Goal: Task Accomplishment & Management: Complete application form

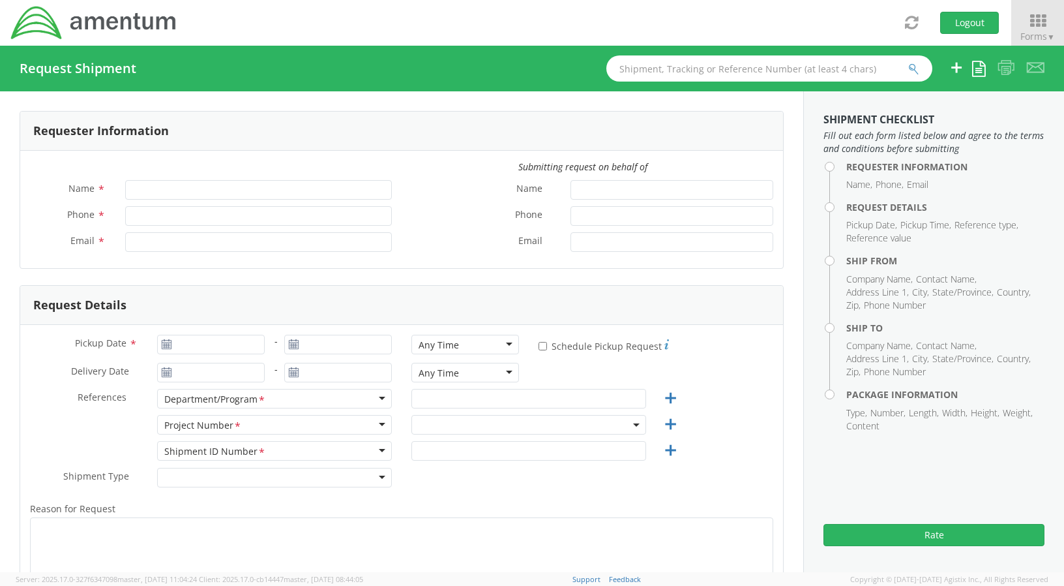
type input "[PERSON_NAME]"
type input "[PHONE_NUMBER]"
type input "[PERSON_NAME][EMAIL_ADDRESS][PERSON_NAME][DOMAIN_NAME]"
select select "OVHD.100616.00000"
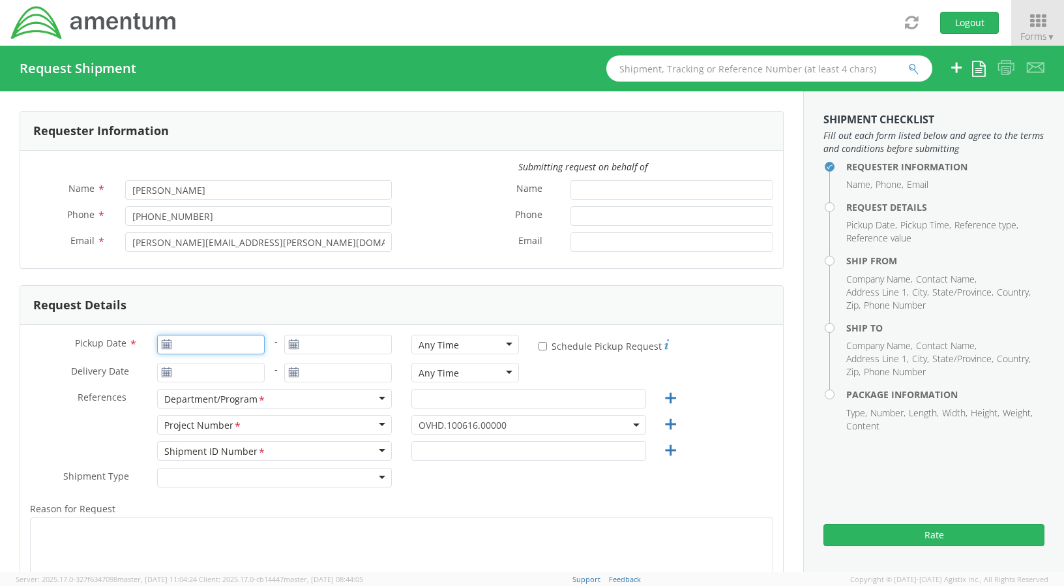
type input "[DATE]"
click at [220, 348] on input "[DATE]" at bounding box center [211, 345] width 108 height 20
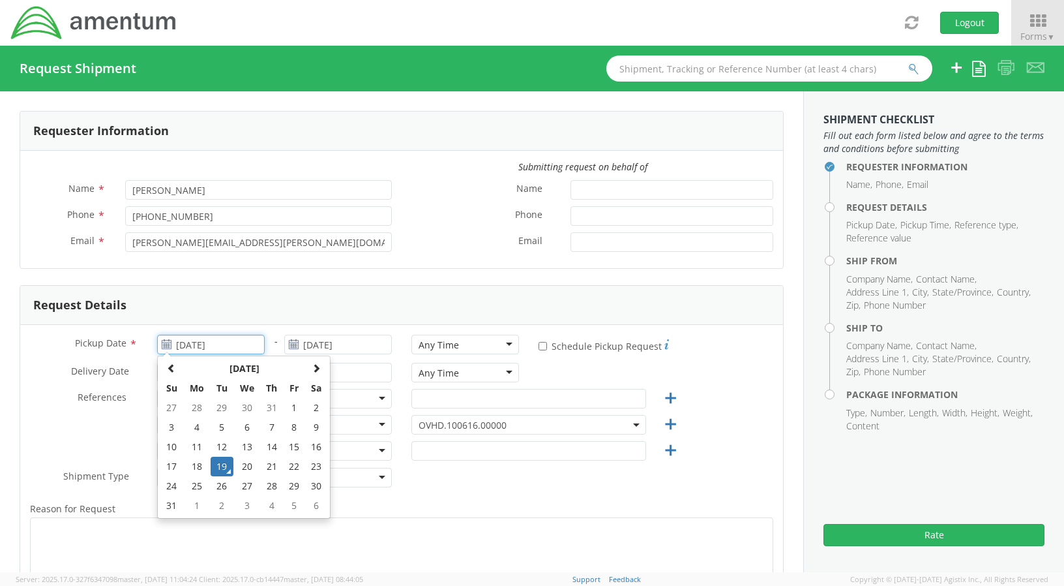
click at [218, 463] on td "19" at bounding box center [222, 466] width 23 height 20
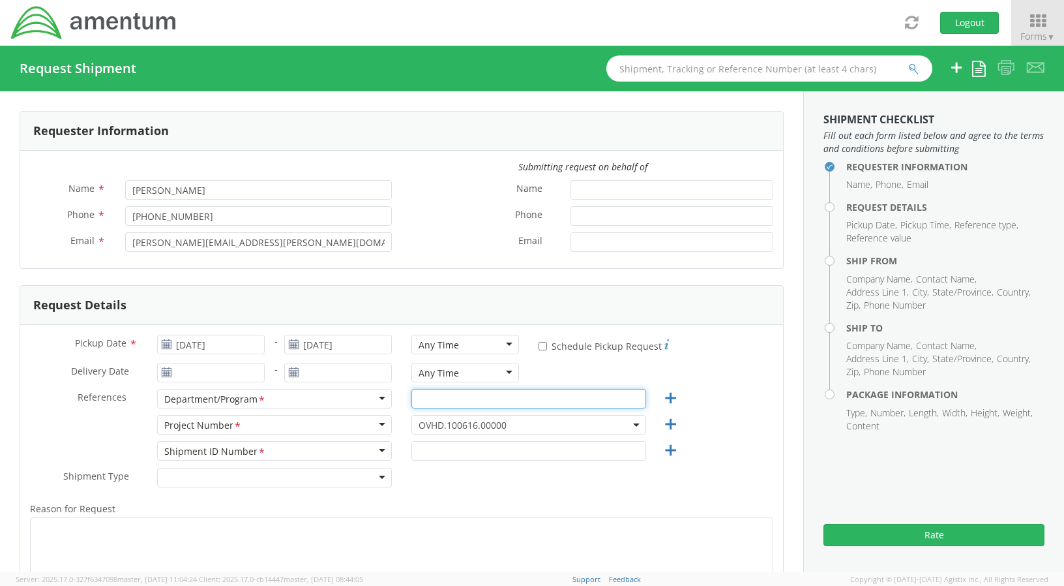
click at [447, 402] on input "text" at bounding box center [528, 399] width 235 height 20
type input "Annapolis Office"
click at [455, 464] on div at bounding box center [529, 454] width 254 height 26
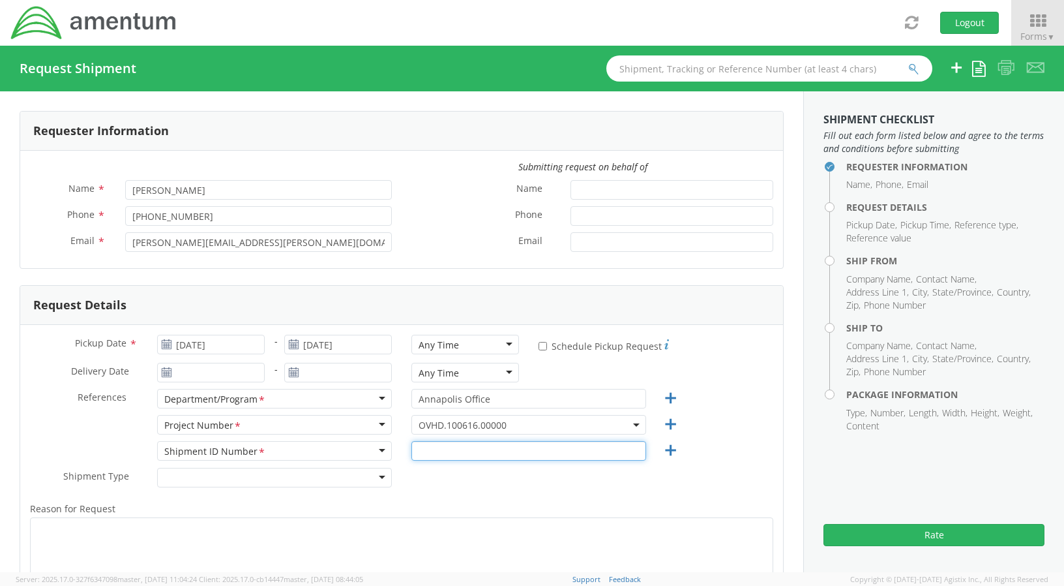
click at [460, 454] on input "text" at bounding box center [528, 451] width 235 height 20
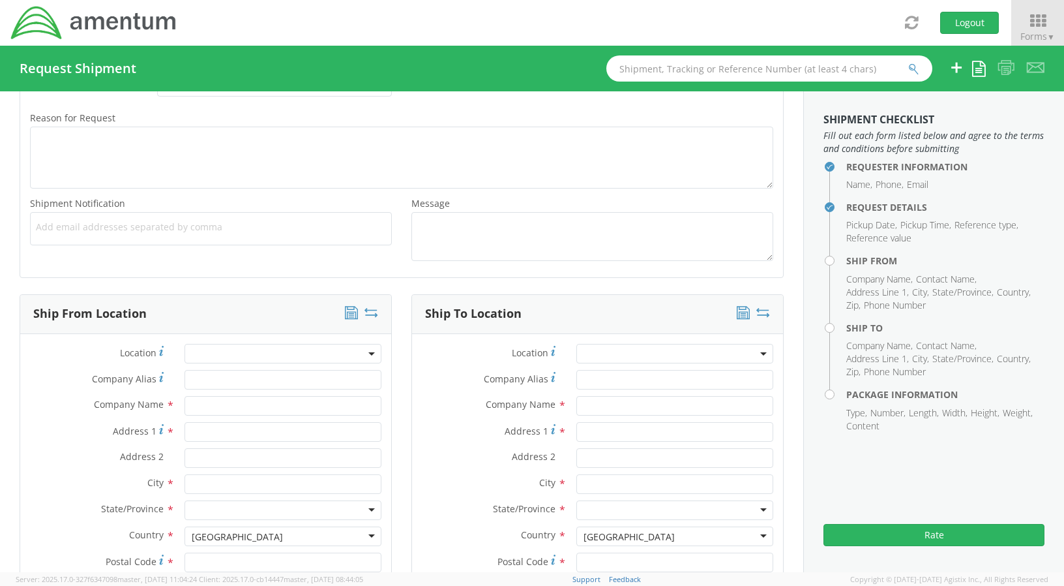
scroll to position [391, 0]
type input "4437371314"
click at [284, 413] on input "text" at bounding box center [283, 405] width 197 height 20
type input "[GEOGRAPHIC_DATA]"
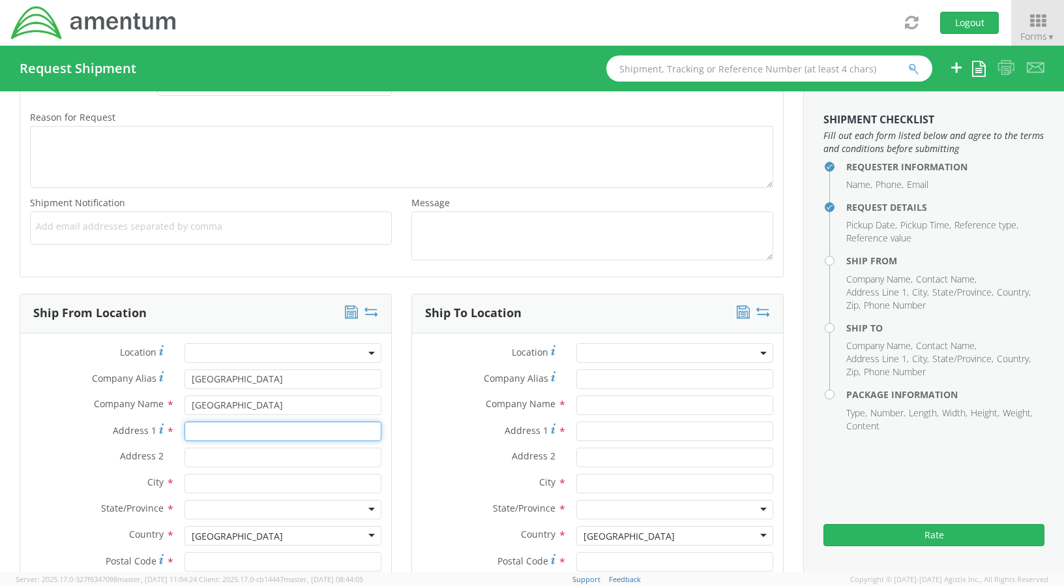
type input "[STREET_ADDRESS]"
type input "Suite 400"
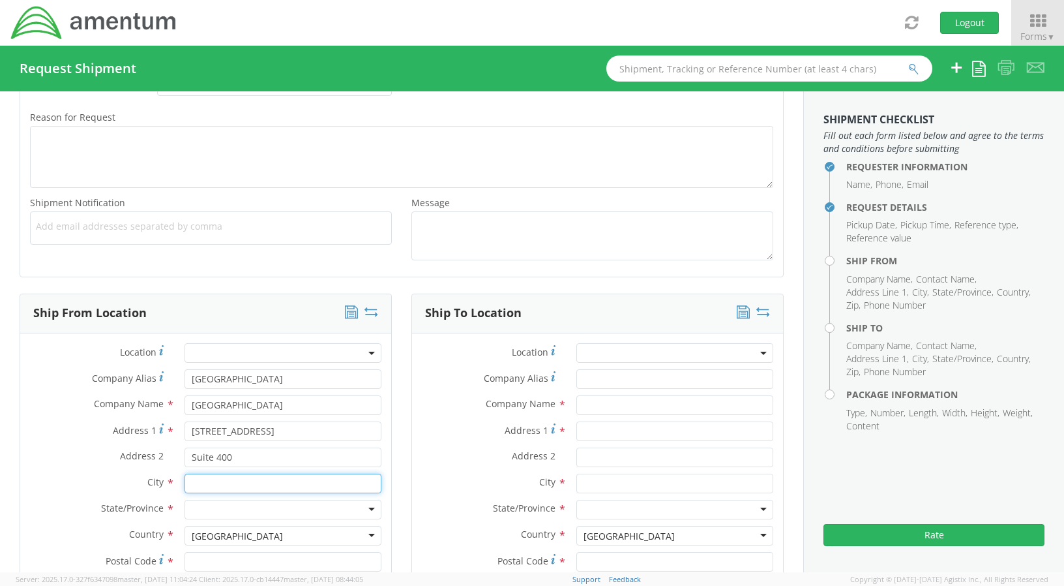
type input "[GEOGRAPHIC_DATA]"
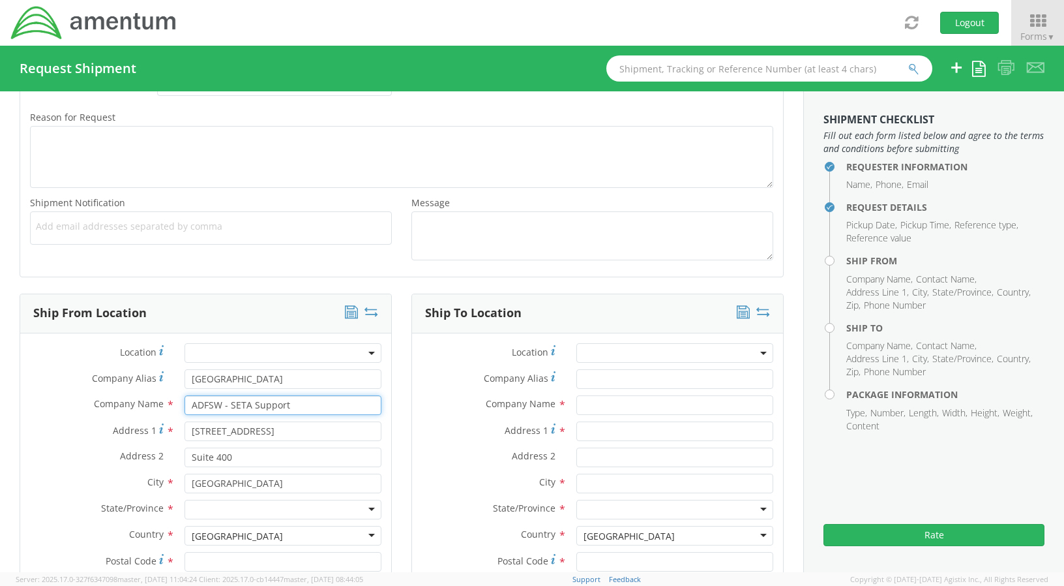
drag, startPoint x: 304, startPoint y: 400, endPoint x: 140, endPoint y: 398, distance: 163.7
click at [140, 398] on div "Company Name * ADFSW - SETA Support" at bounding box center [205, 405] width 371 height 20
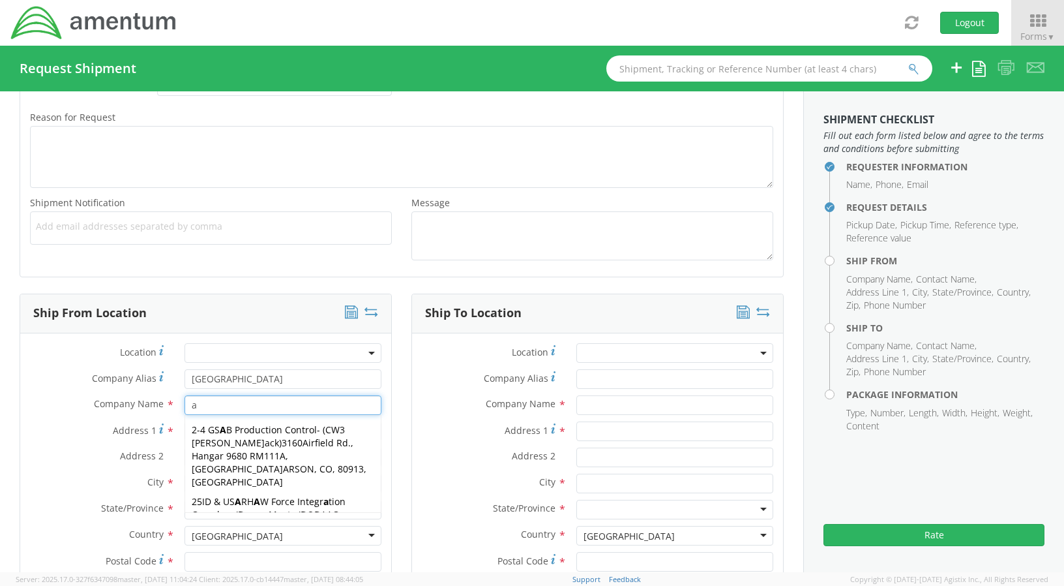
type input "Amentum"
type input "20701"
type input "[PERSON_NAME]"
type input "4437371314"
type input "[PERSON_NAME][EMAIL_ADDRESS][PERSON_NAME][DOMAIN_NAME]"
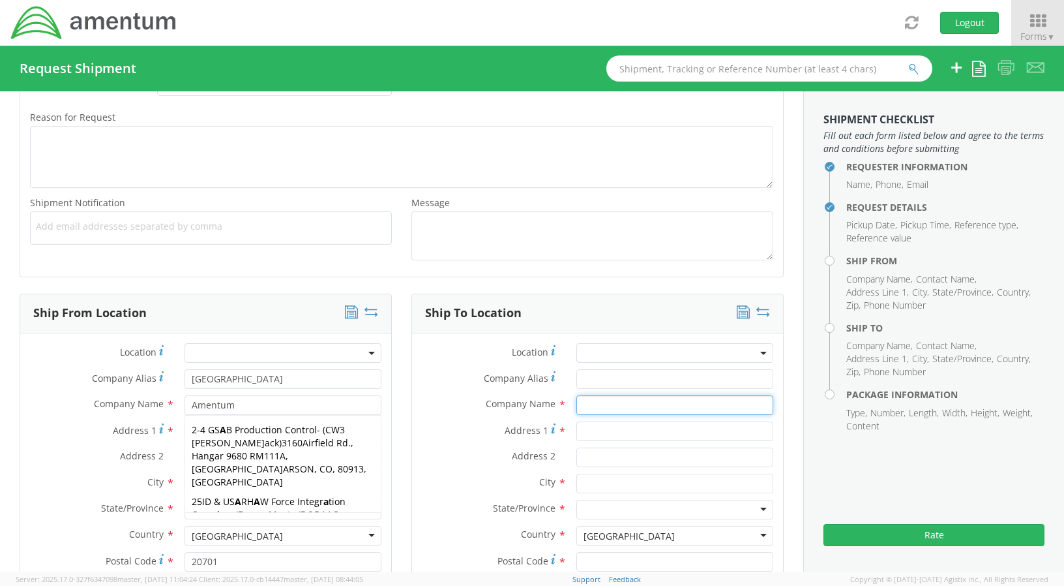
type input "[PERSON_NAME]"
type input "[STREET_ADDRESS][PERSON_NAME]"
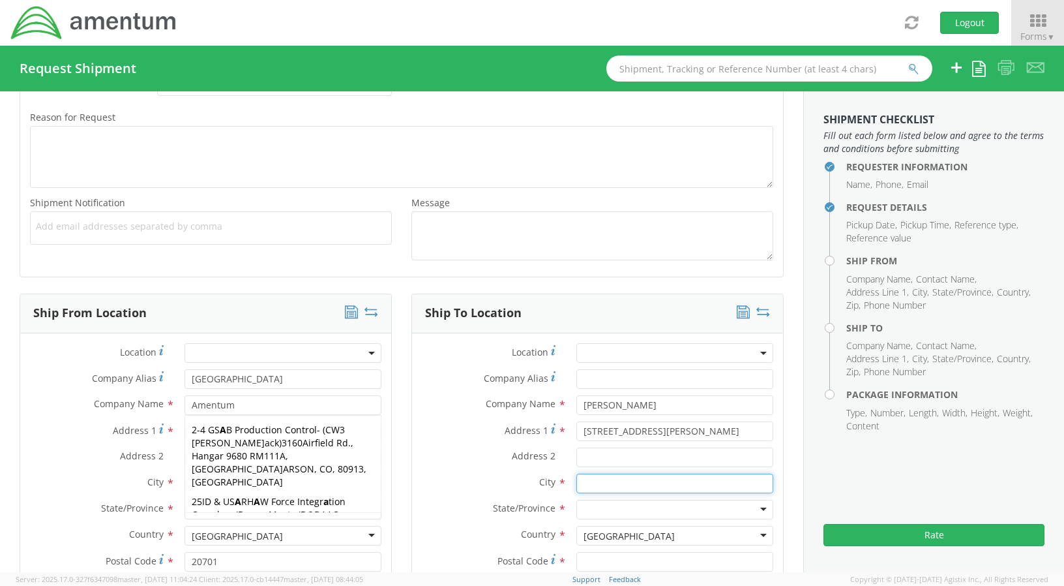
type input "Waimanalo"
type input "96795"
type input "[PERSON_NAME]"
type input "2406361909"
type input "[PERSON_NAME][EMAIL_ADDRESS][PERSON_NAME][DOMAIN_NAME]"
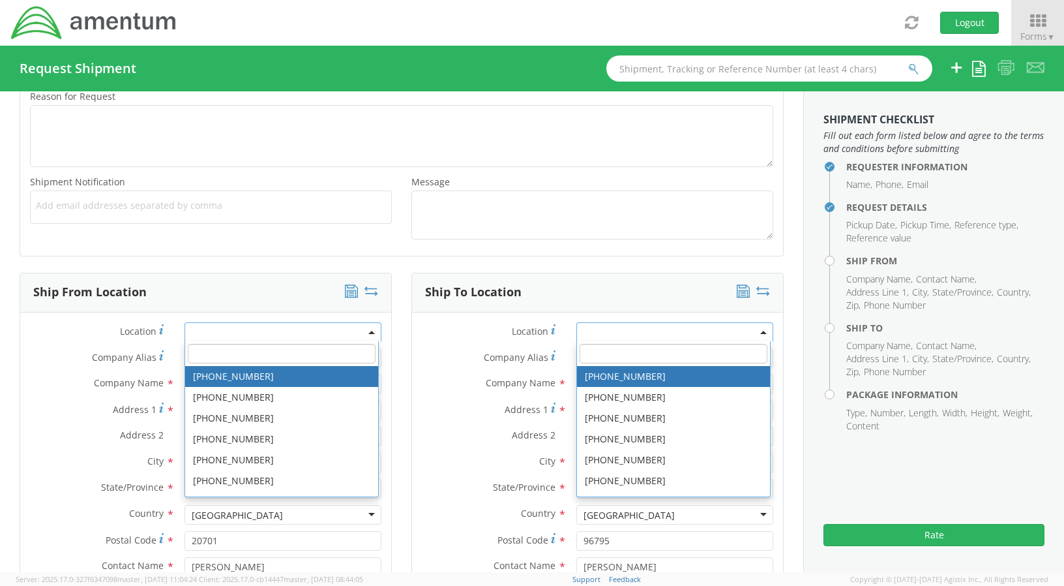
scroll to position [3287, 0]
click at [0, 338] on html "annexa Batch Shipping Guide Created with Sketch. calendar Created with Sketch." at bounding box center [532, 293] width 1064 height 586
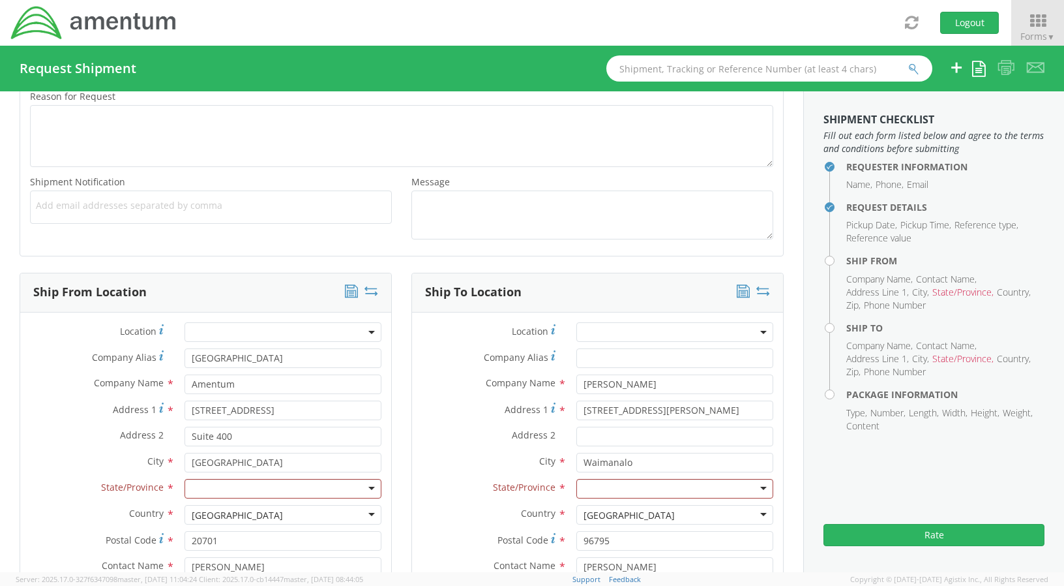
click at [335, 483] on div at bounding box center [283, 489] width 197 height 20
click at [412, 476] on div "City * Waimanalo searching..." at bounding box center [597, 466] width 371 height 26
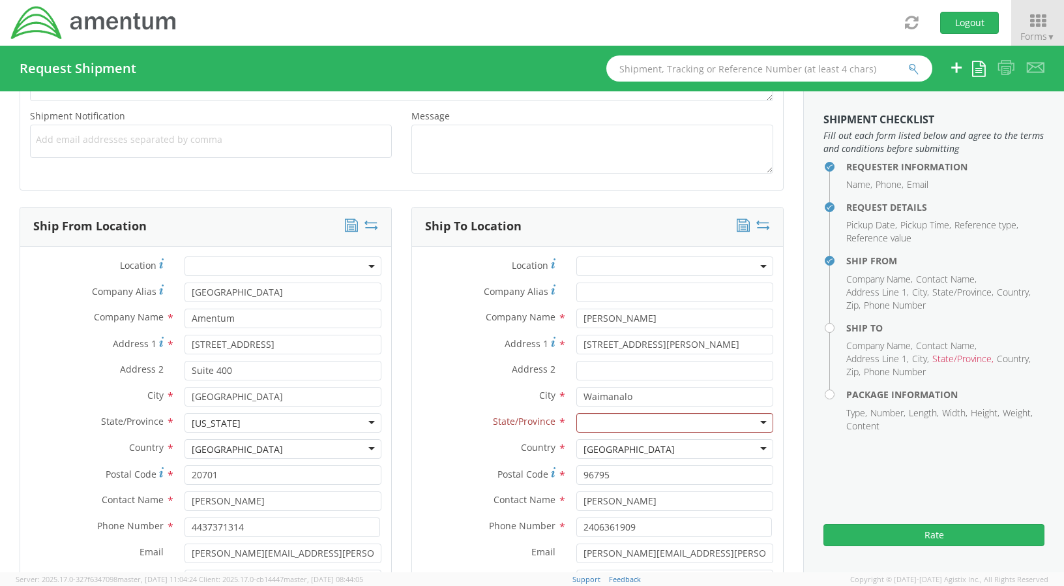
scroll to position [673, 0]
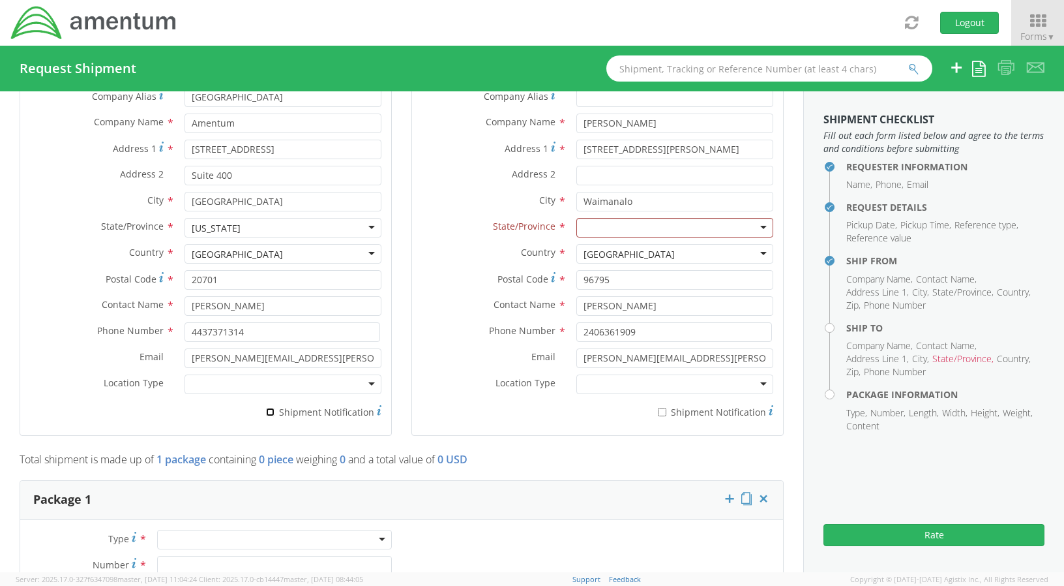
click at [266, 413] on input "* Shipment Notification" at bounding box center [270, 412] width 8 height 8
checkbox input "true"
click at [353, 387] on div at bounding box center [283, 384] width 197 height 20
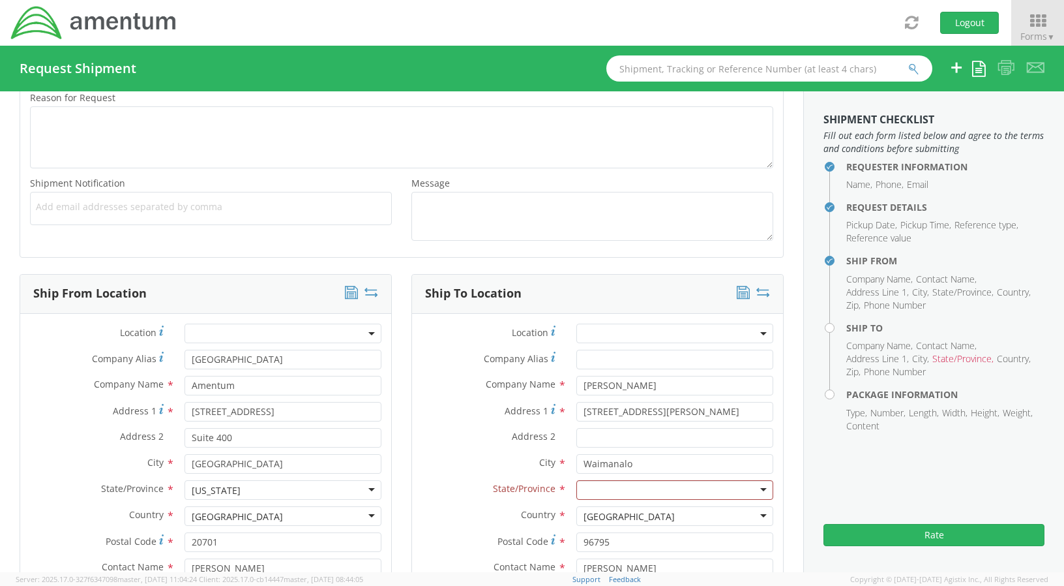
scroll to position [412, 0]
drag, startPoint x: 660, startPoint y: 381, endPoint x: 535, endPoint y: 393, distance: 125.8
click at [533, 389] on div "Company Name * [PERSON_NAME] searching..." at bounding box center [597, 384] width 371 height 20
type input "s"
click at [640, 391] on input "text" at bounding box center [674, 384] width 197 height 20
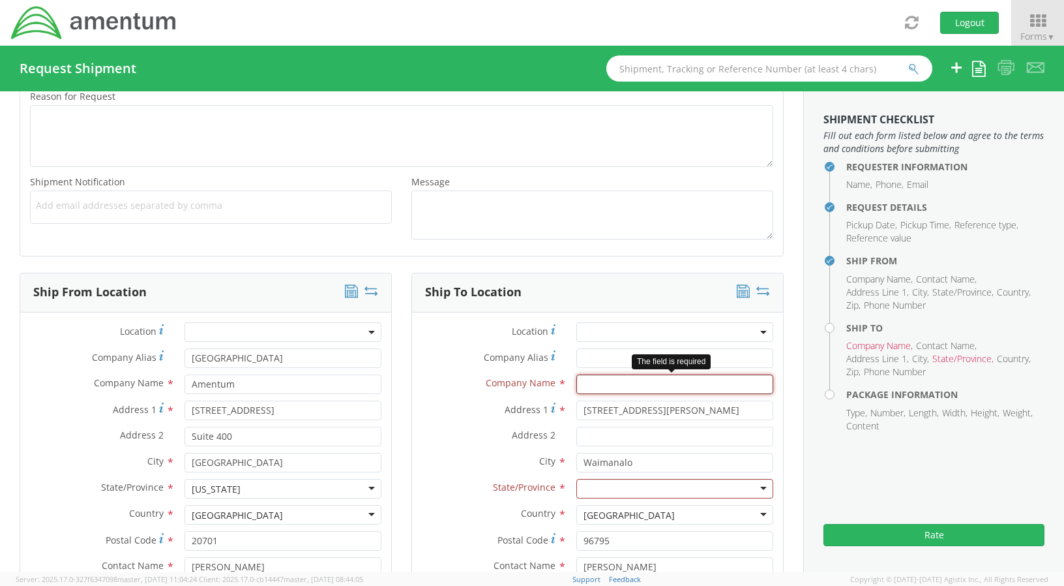
click at [629, 387] on input "text" at bounding box center [674, 384] width 197 height 20
paste input "[PERSON_NAME]"
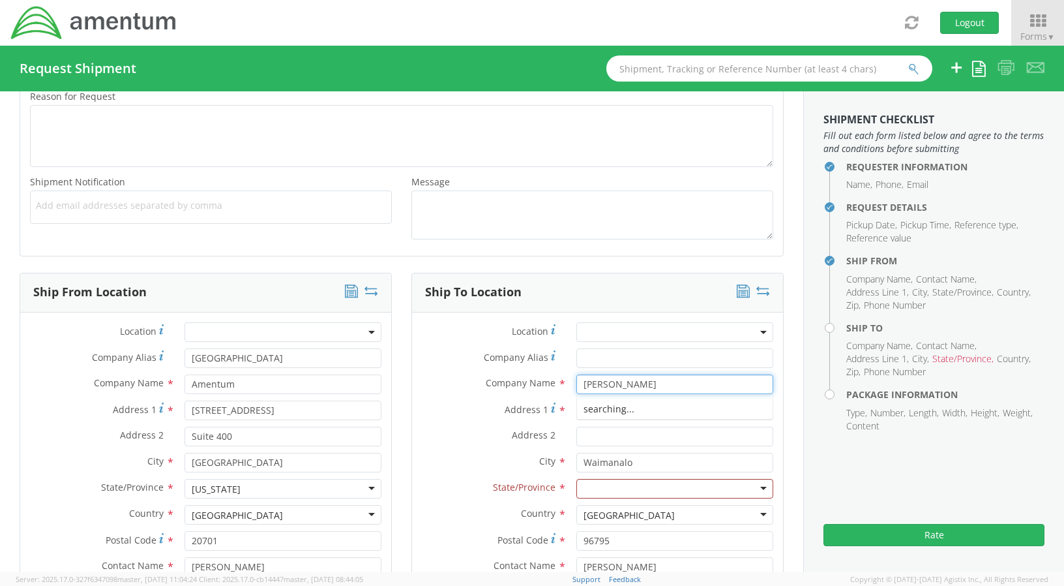
type input "[PERSON_NAME]"
click at [641, 413] on input "[STREET_ADDRESS][PERSON_NAME]" at bounding box center [674, 410] width 197 height 20
drag, startPoint x: 711, startPoint y: 410, endPoint x: 606, endPoint y: 390, distance: 106.9
click at [448, 387] on div "Location * Company Alias * Company Name * [PERSON_NAME] sa Address 1 * [STREET_…" at bounding box center [597, 504] width 371 height 364
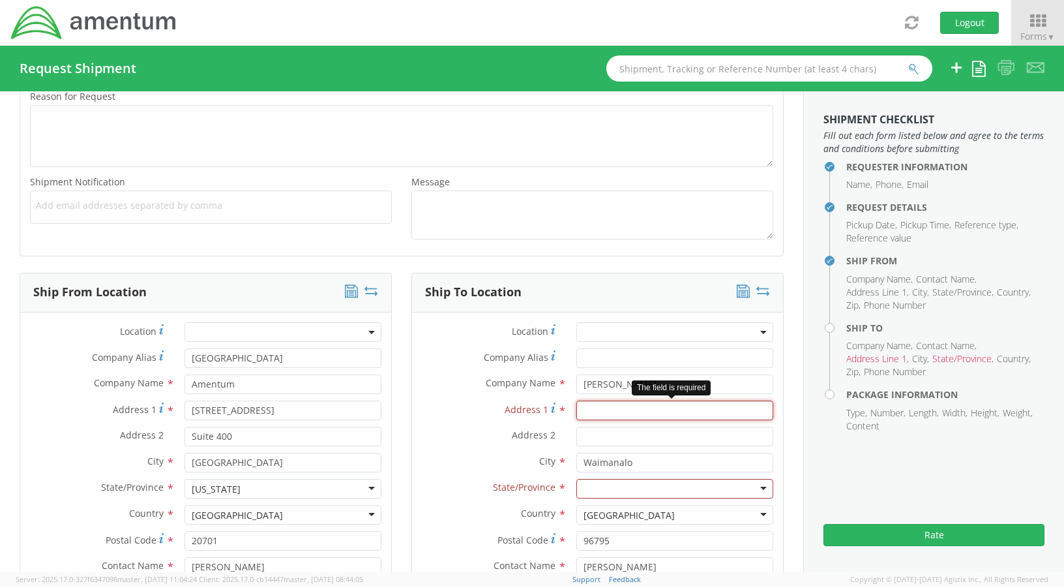
click at [646, 414] on input "Address 1 *" at bounding box center [674, 410] width 197 height 20
paste input "[STREET_ADDRESS][PERSON_NAME]"
type input "[STREET_ADDRESS][PERSON_NAME]"
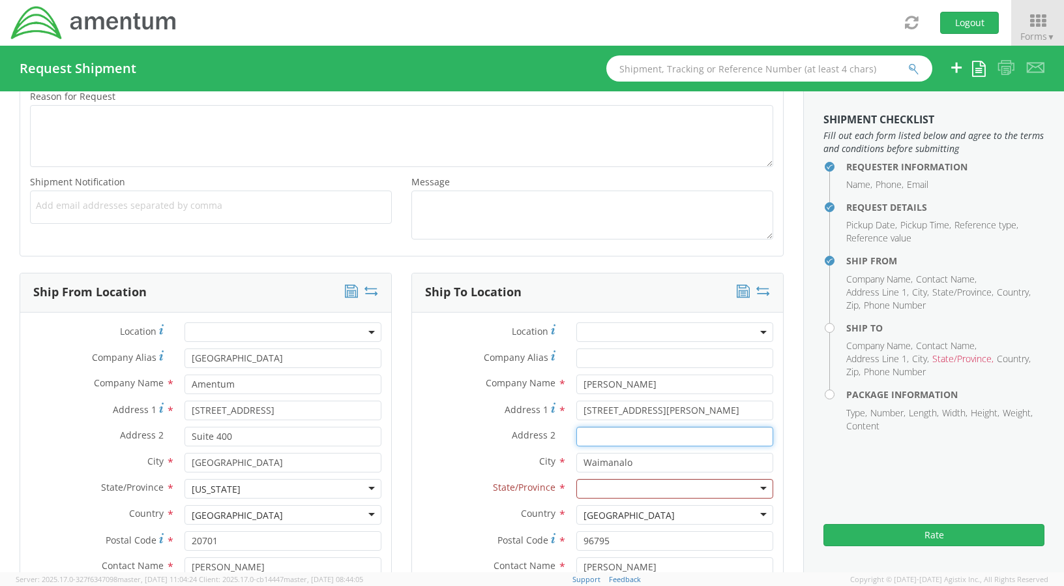
click at [663, 439] on input "Address 2 *" at bounding box center [674, 436] width 197 height 20
type input "s"
type input "[GEOGRAPHIC_DATA]"
click at [625, 456] on input "Waimanalo" at bounding box center [674, 463] width 197 height 20
drag, startPoint x: 648, startPoint y: 466, endPoint x: 554, endPoint y: 468, distance: 93.9
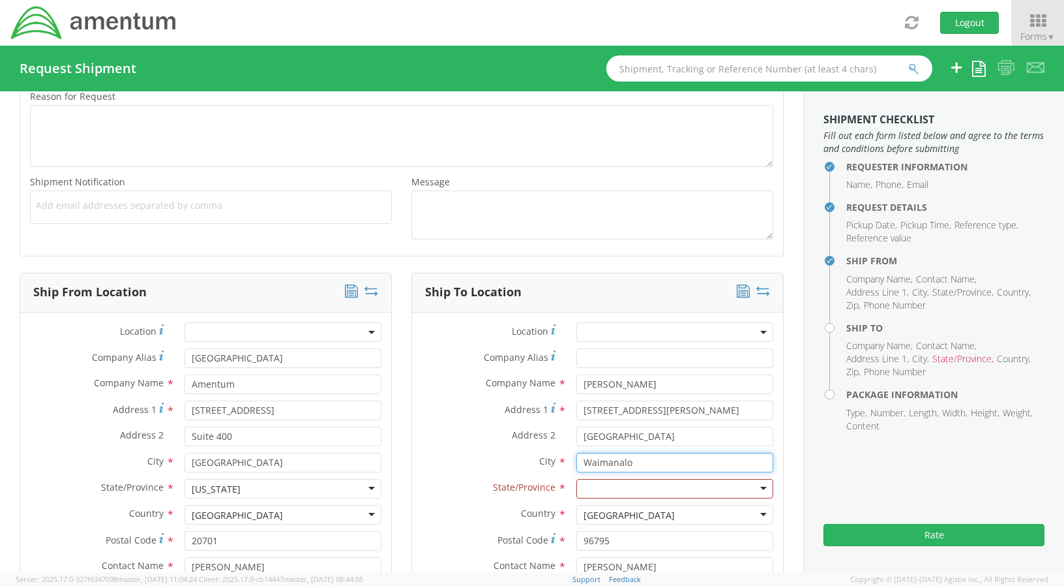
click at [554, 468] on div "City * Waimanalo searching..." at bounding box center [597, 463] width 371 height 20
drag, startPoint x: 651, startPoint y: 435, endPoint x: 566, endPoint y: 436, distance: 85.4
click at [567, 436] on div "[GEOGRAPHIC_DATA]" at bounding box center [675, 436] width 217 height 20
drag, startPoint x: 569, startPoint y: 436, endPoint x: 445, endPoint y: 464, distance: 126.4
click at [444, 464] on label "City *" at bounding box center [489, 461] width 155 height 17
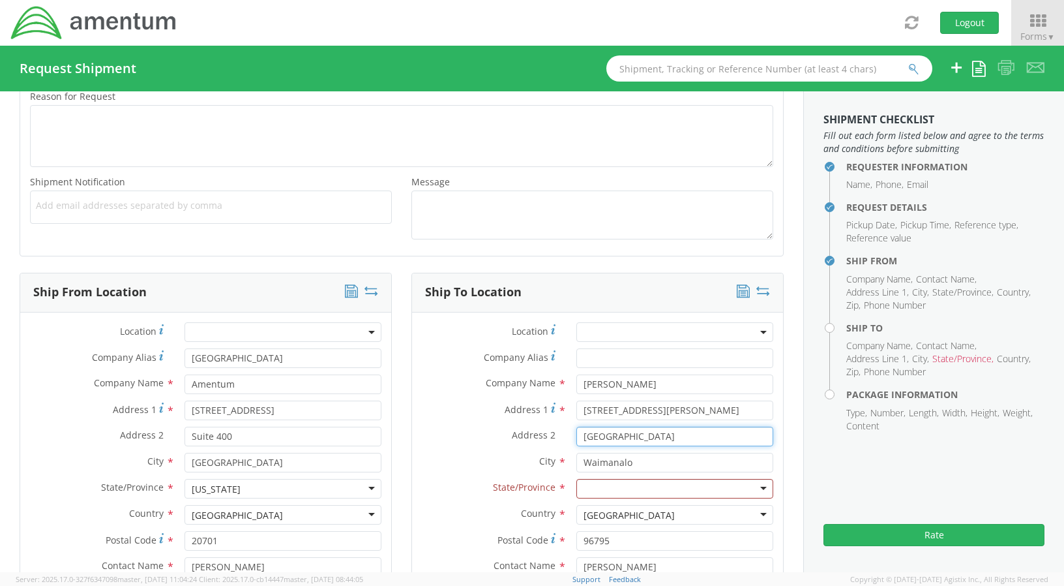
drag, startPoint x: 644, startPoint y: 435, endPoint x: 555, endPoint y: 435, distance: 89.3
click at [555, 435] on div "Address 2 * [GEOGRAPHIC_DATA]" at bounding box center [597, 436] width 371 height 20
drag, startPoint x: 628, startPoint y: 464, endPoint x: 538, endPoint y: 462, distance: 90.0
click at [538, 462] on div "City * Waimanalo searching..." at bounding box center [597, 463] width 371 height 20
type input "[GEOGRAPHIC_DATA]"
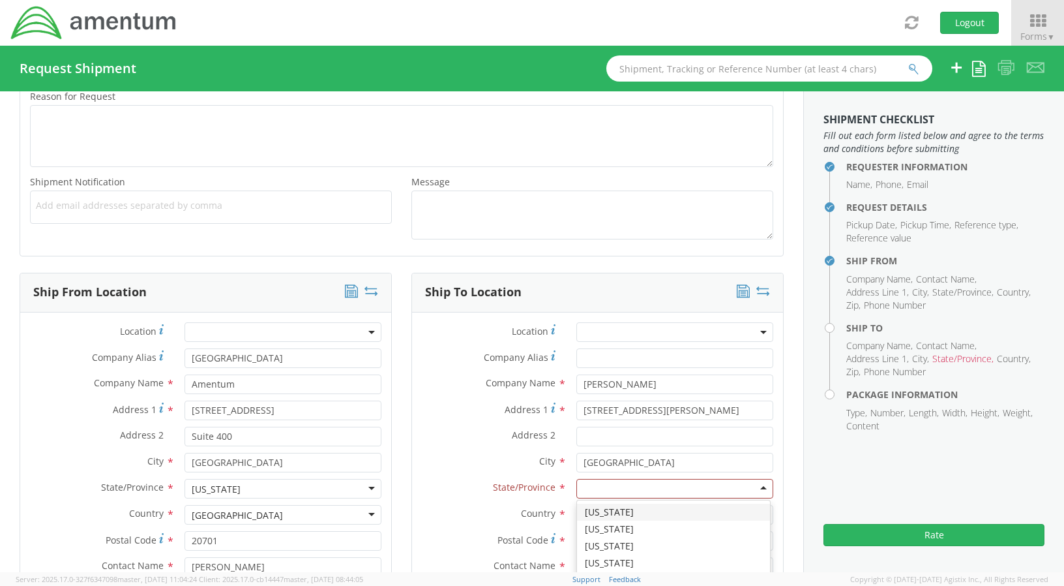
click at [606, 494] on div at bounding box center [674, 489] width 197 height 20
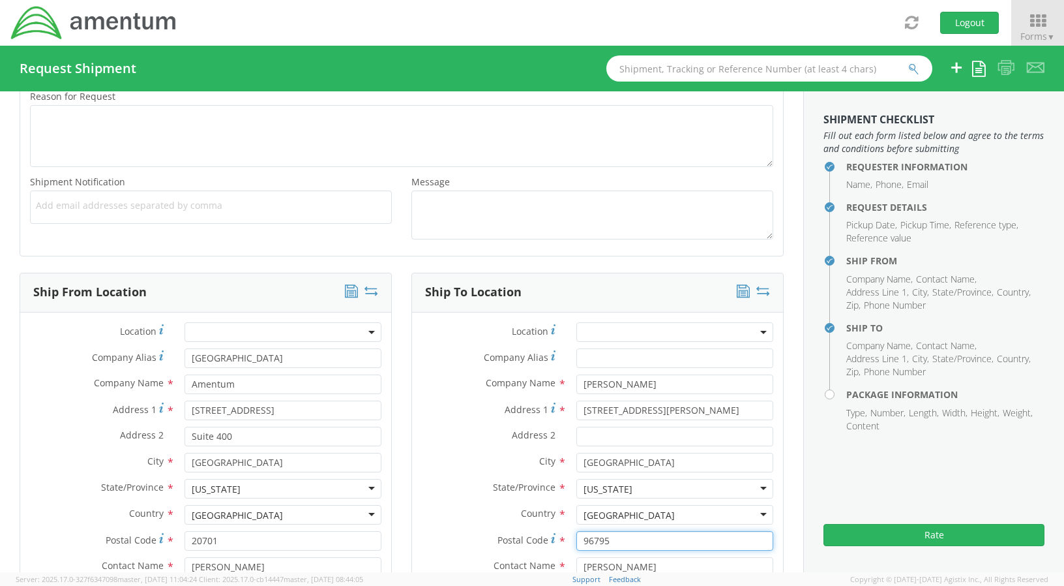
drag, startPoint x: 649, startPoint y: 542, endPoint x: 560, endPoint y: 537, distance: 88.8
click at [567, 537] on div "96795" at bounding box center [675, 541] width 217 height 20
type input "44149"
click at [498, 542] on span "Postal Code" at bounding box center [523, 539] width 51 height 12
click at [576, 542] on input "44149" at bounding box center [674, 541] width 197 height 20
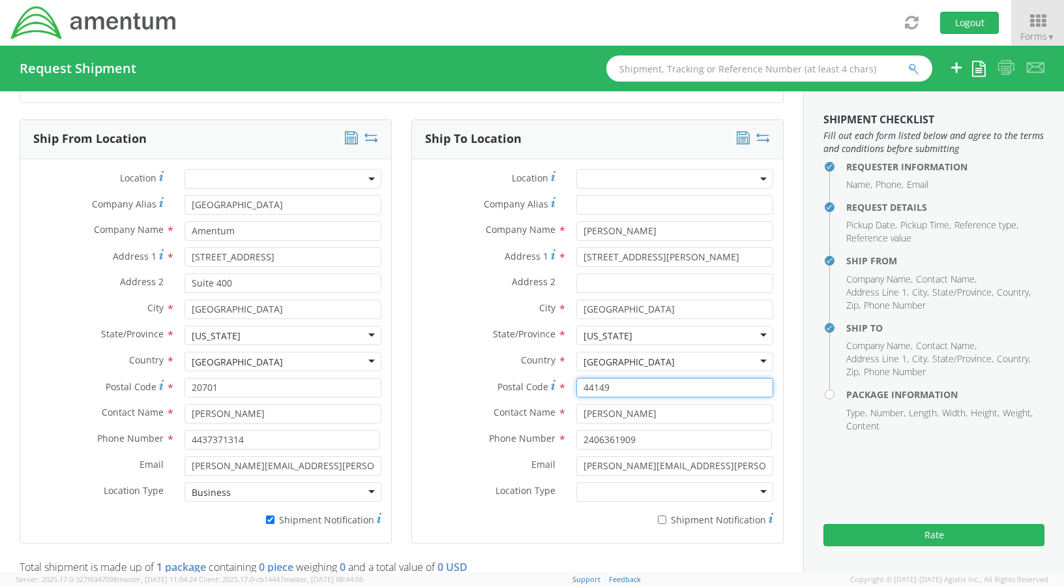
scroll to position [608, 0]
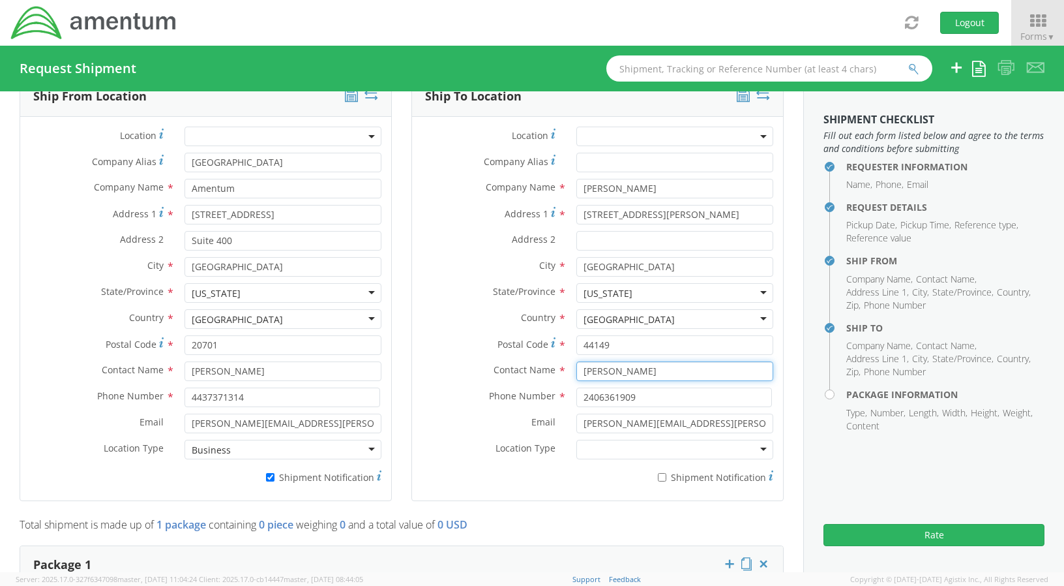
drag, startPoint x: 662, startPoint y: 371, endPoint x: 544, endPoint y: 372, distance: 118.0
click at [543, 372] on div "Contact Name * [PERSON_NAME]" at bounding box center [597, 371] width 371 height 20
click at [605, 374] on input "text" at bounding box center [674, 371] width 197 height 20
paste input "[PERSON_NAME]"
type input "[PERSON_NAME]"
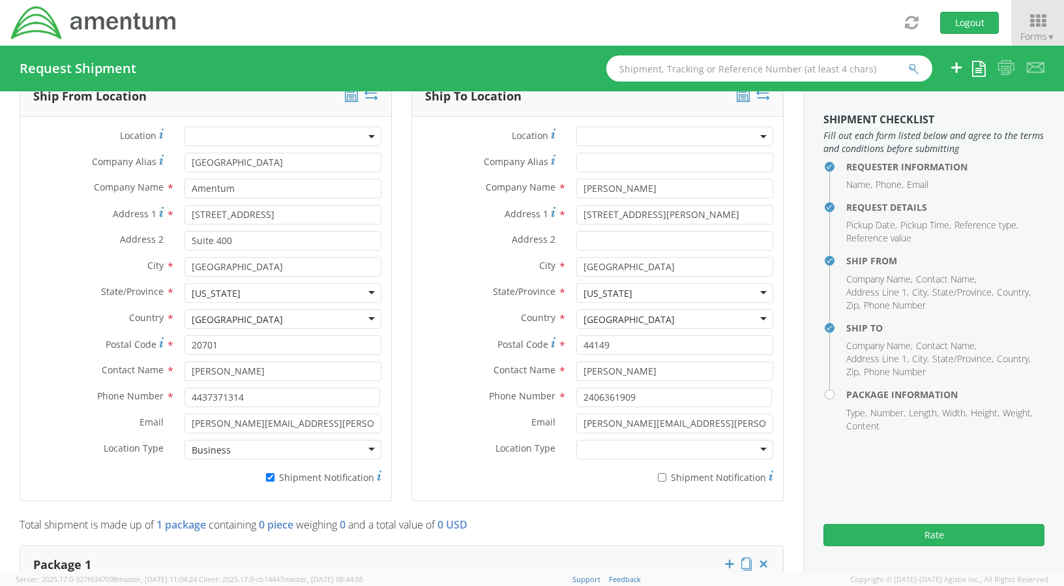
drag, startPoint x: 494, startPoint y: 421, endPoint x: 507, endPoint y: 417, distance: 13.6
click at [494, 420] on label "Email *" at bounding box center [489, 421] width 155 height 17
click at [576, 420] on input "[PERSON_NAME][EMAIL_ADDRESS][PERSON_NAME][DOMAIN_NAME]" at bounding box center [674, 423] width 197 height 20
drag, startPoint x: 635, startPoint y: 425, endPoint x: 468, endPoint y: 413, distance: 168.0
click at [468, 413] on div "Email * [PERSON_NAME][EMAIL_ADDRESS][PERSON_NAME][DOMAIN_NAME]" at bounding box center [597, 423] width 371 height 20
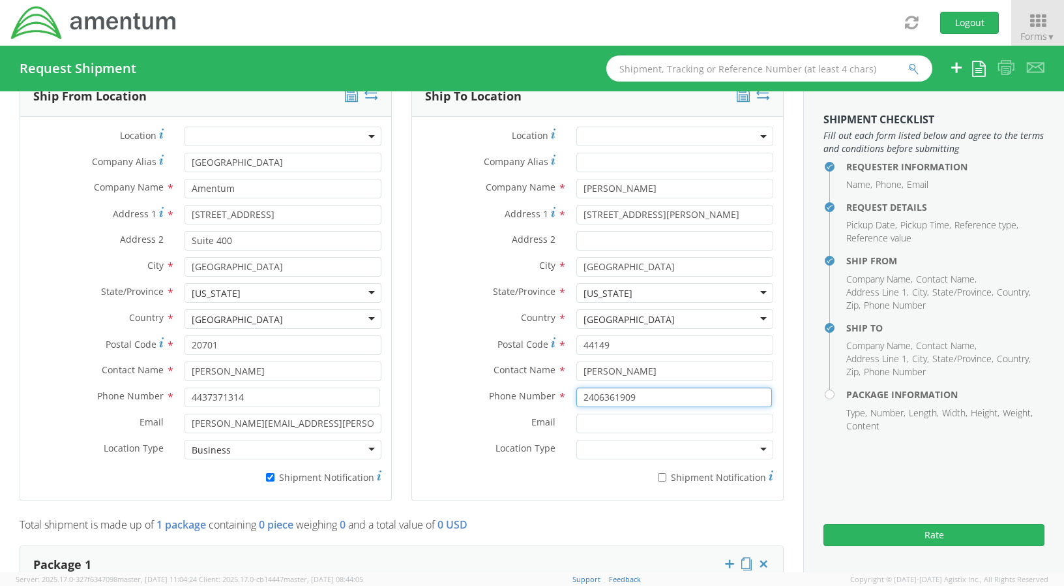
drag, startPoint x: 658, startPoint y: 391, endPoint x: 587, endPoint y: 391, distance: 71.1
click at [567, 387] on div "2406361909" at bounding box center [675, 397] width 217 height 20
paste input "16 577 1628"
click at [597, 398] on input "[PHONE_NUMBER]" at bounding box center [674, 397] width 196 height 20
type input "2165771628"
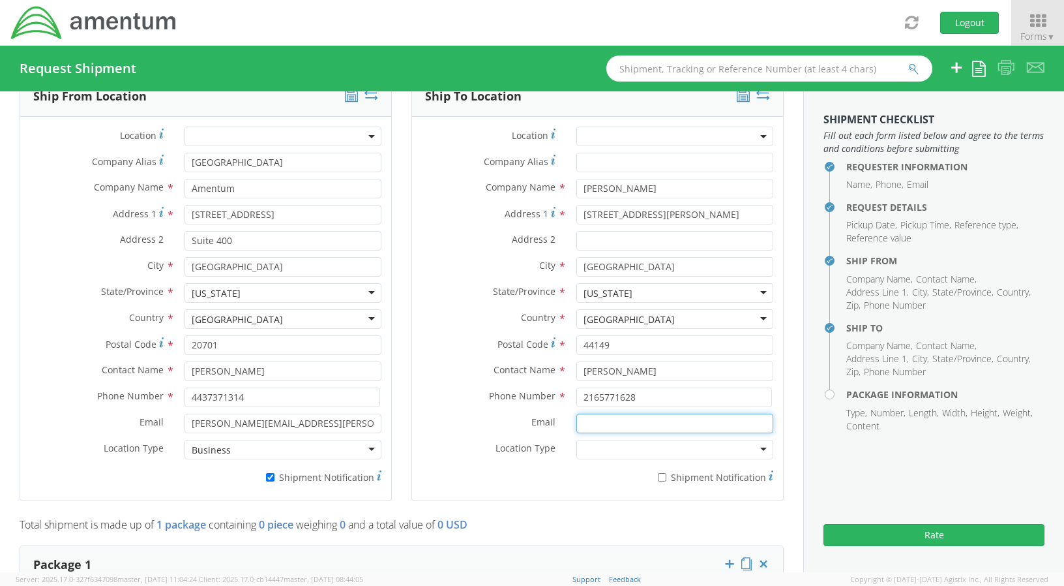
click at [591, 423] on input "Email *" at bounding box center [674, 423] width 197 height 20
paste input "[EMAIL_ADDRESS][PERSON_NAME][DOMAIN_NAME]"
type input "[EMAIL_ADDRESS][PERSON_NAME][DOMAIN_NAME]"
type input "Amentum"
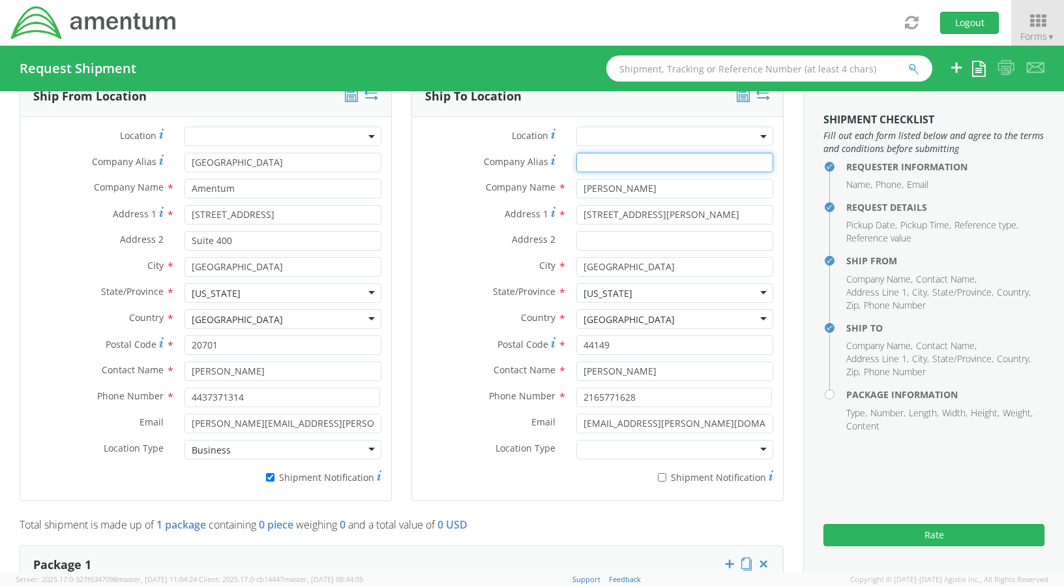
type input "Amentum"
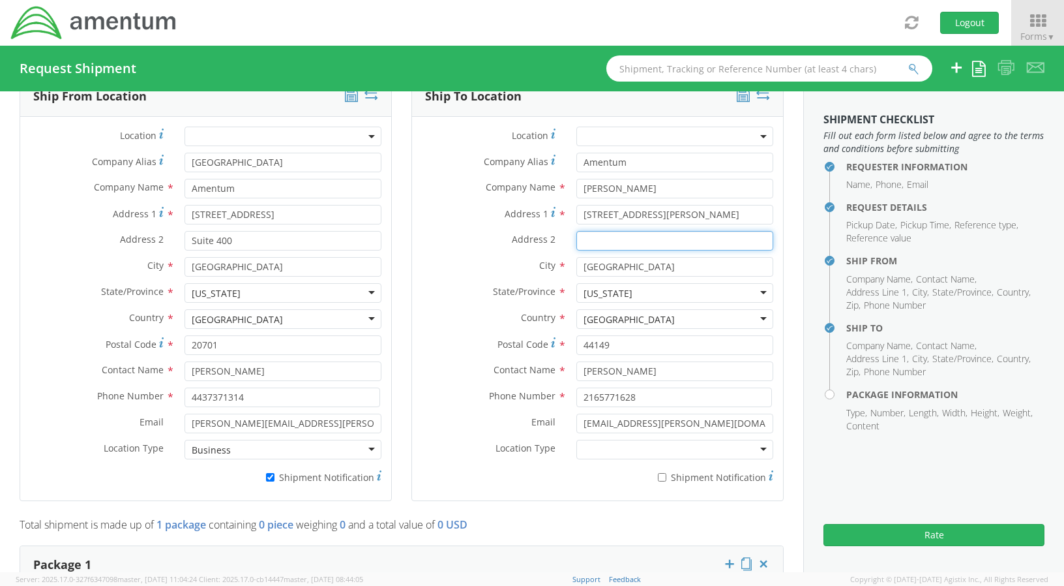
type input "Suite 400"
type input "Amentum"
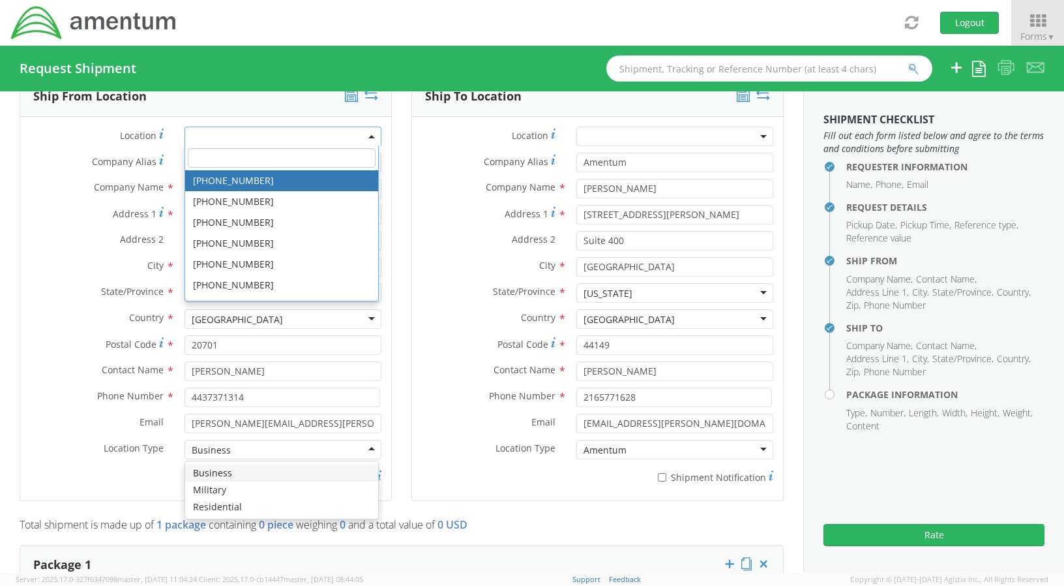
scroll to position [0, 0]
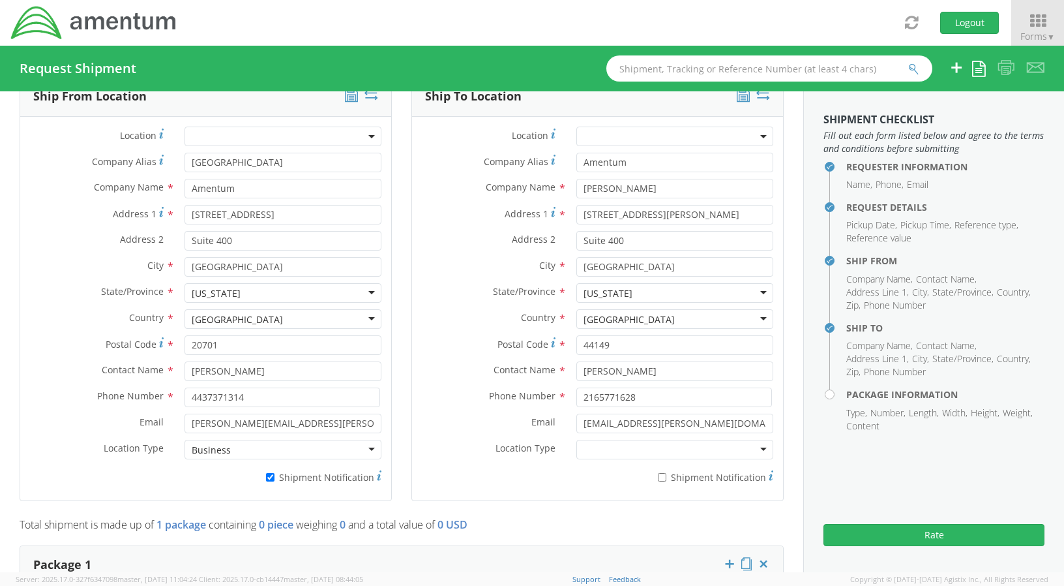
drag, startPoint x: 492, startPoint y: 481, endPoint x: 600, endPoint y: 476, distance: 107.7
click at [498, 477] on div "* Shipment Notification" at bounding box center [597, 475] width 371 height 18
click at [658, 475] on input "* Shipment Notification" at bounding box center [662, 477] width 8 height 8
checkbox input "true"
click at [751, 446] on div at bounding box center [674, 450] width 197 height 20
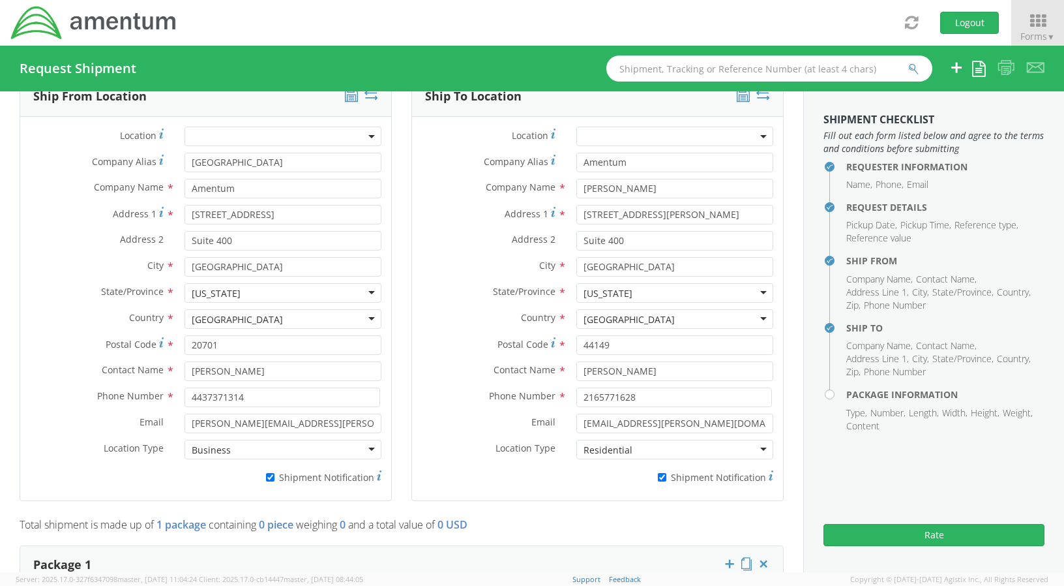
drag, startPoint x: 608, startPoint y: 505, endPoint x: 561, endPoint y: 494, distance: 48.4
click at [501, 464] on div "Location Type * Residential Residential Business Military Residential" at bounding box center [597, 453] width 371 height 26
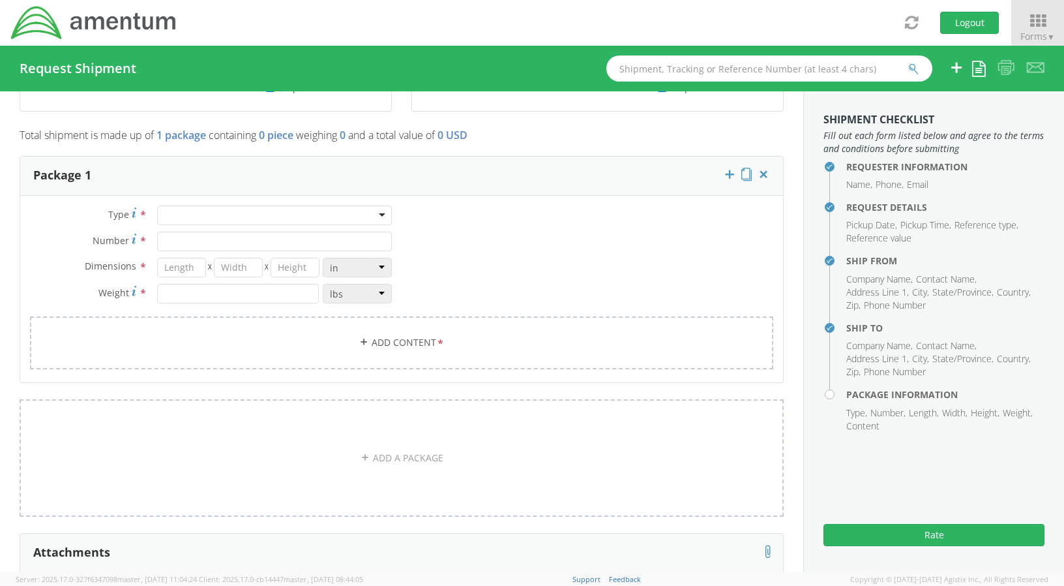
scroll to position [934, 0]
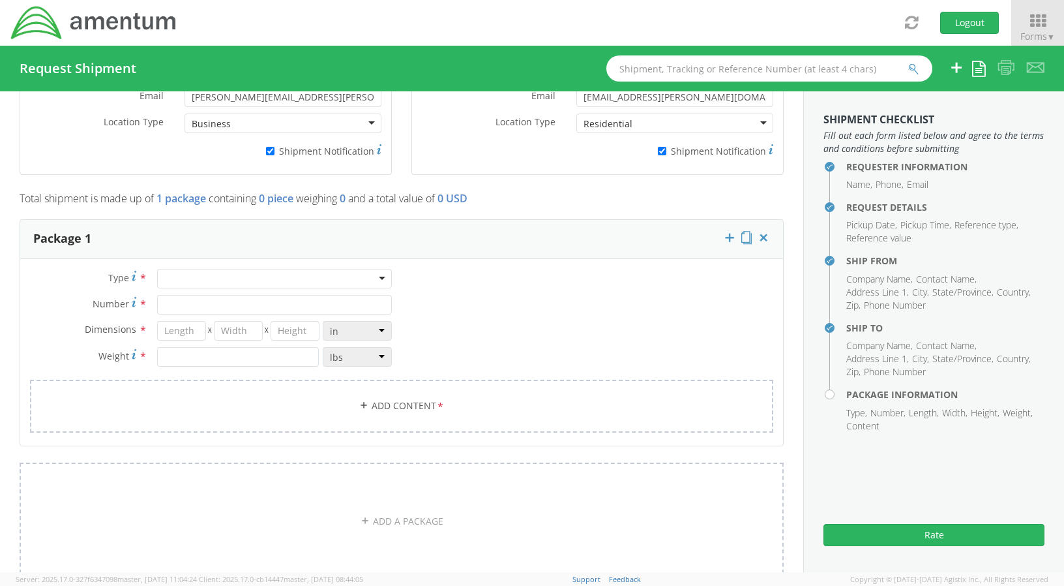
click at [380, 278] on div at bounding box center [274, 279] width 235 height 20
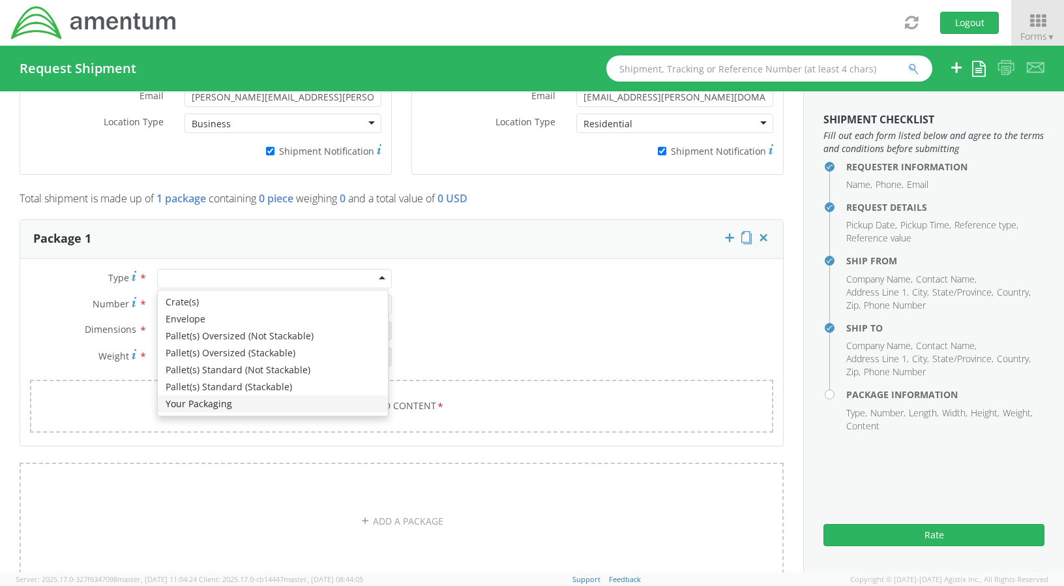
click at [269, 412] on div "Crate(s) Envelope Pallet(s) Oversized (Not Stackable) Pallet(s) Oversized (Stac…" at bounding box center [273, 352] width 230 height 125
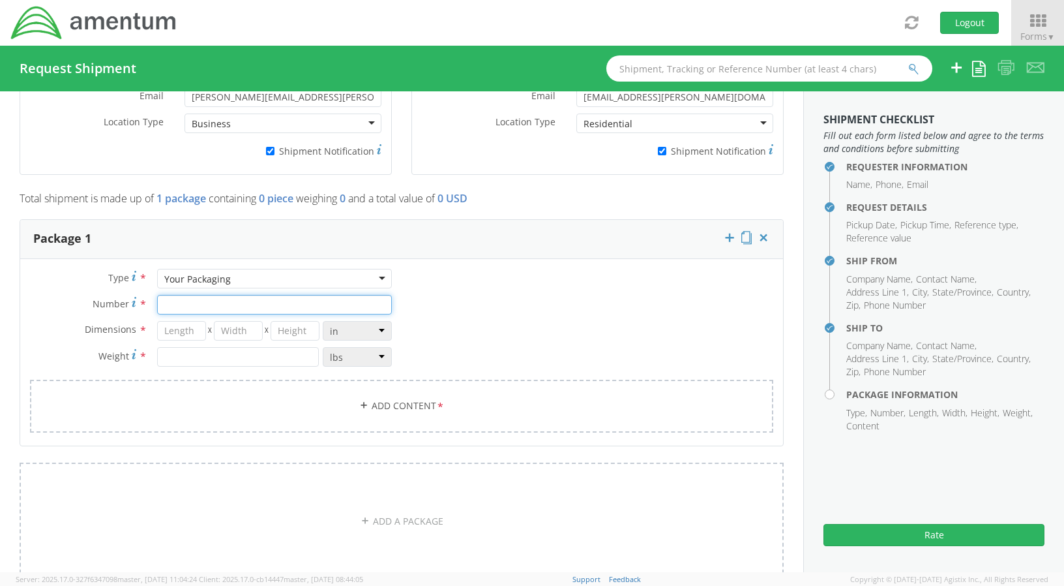
click at [222, 301] on input "Number *" at bounding box center [274, 305] width 235 height 20
type input "1"
click at [188, 335] on input "number" at bounding box center [181, 331] width 49 height 20
type input "15"
type input "14"
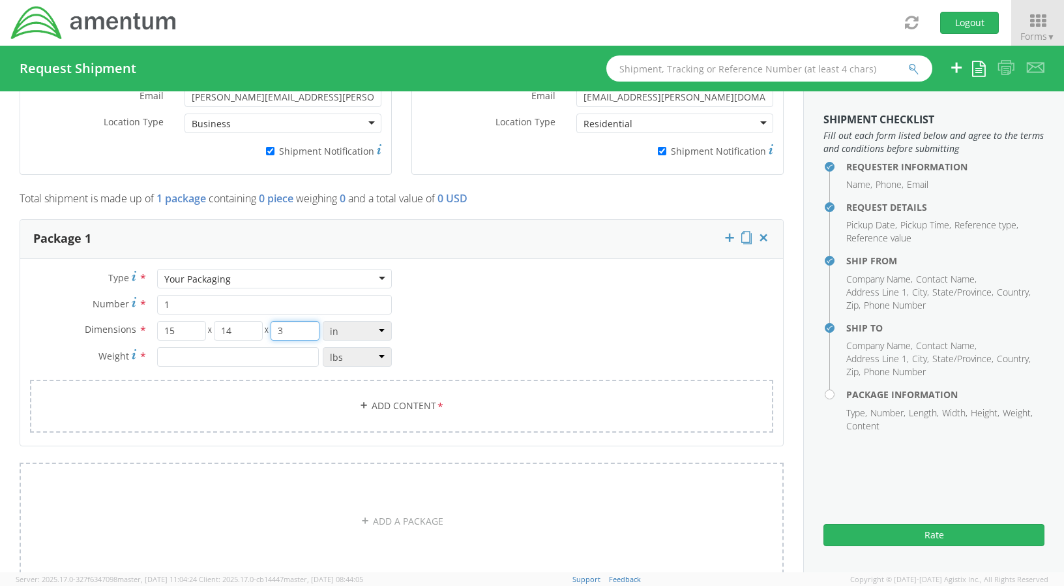
type input "3"
drag, startPoint x: 179, startPoint y: 357, endPoint x: 172, endPoint y: 347, distance: 12.3
click at [177, 353] on input "number" at bounding box center [238, 357] width 162 height 20
type input "8"
click at [393, 404] on link "Add Content *" at bounding box center [401, 406] width 743 height 53
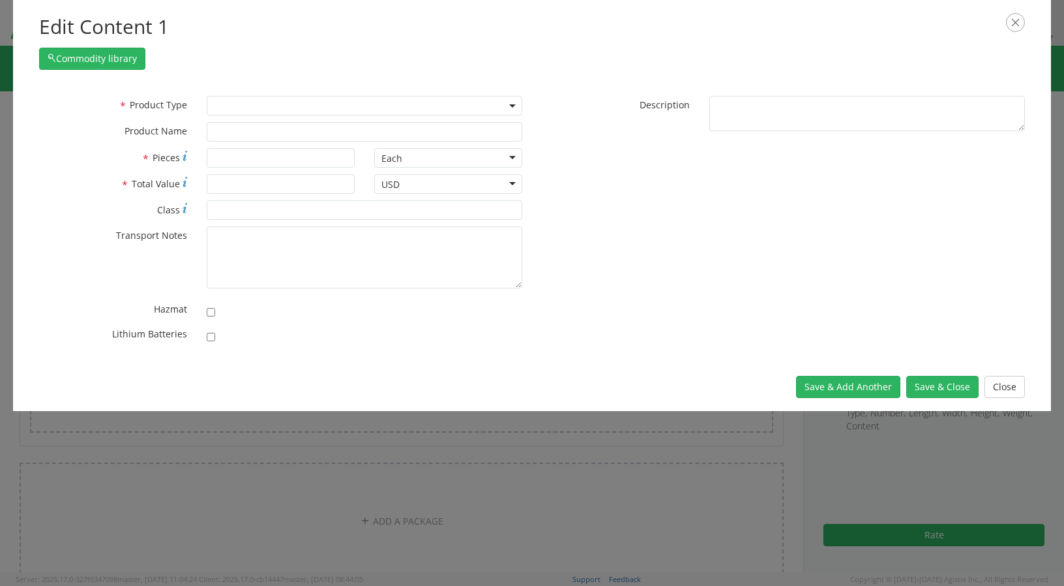
click at [513, 105] on b at bounding box center [512, 105] width 7 height 3
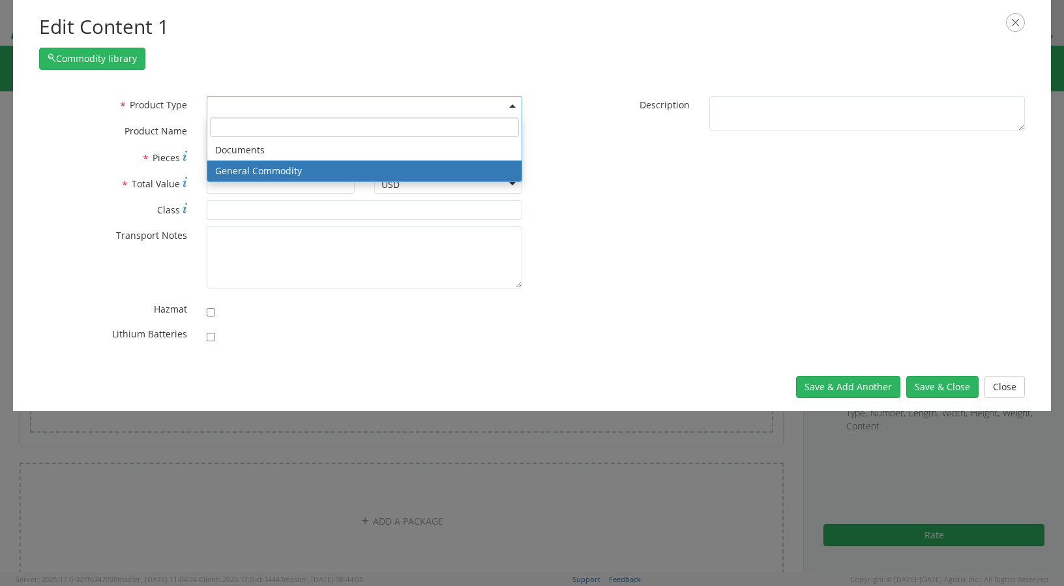
select select "COMMODITY"
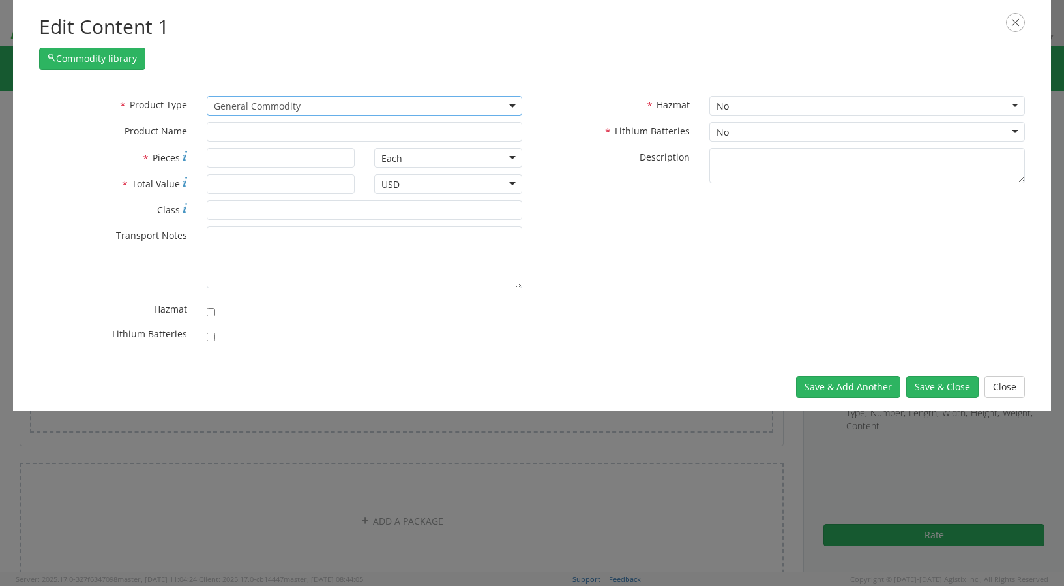
type input "General Commodity"
click at [278, 158] on input "* Pieces" at bounding box center [281, 158] width 148 height 20
type input "1"
click at [273, 185] on input "* Total Value" at bounding box center [281, 184] width 148 height 20
click at [1011, 130] on div "No" at bounding box center [868, 132] width 316 height 20
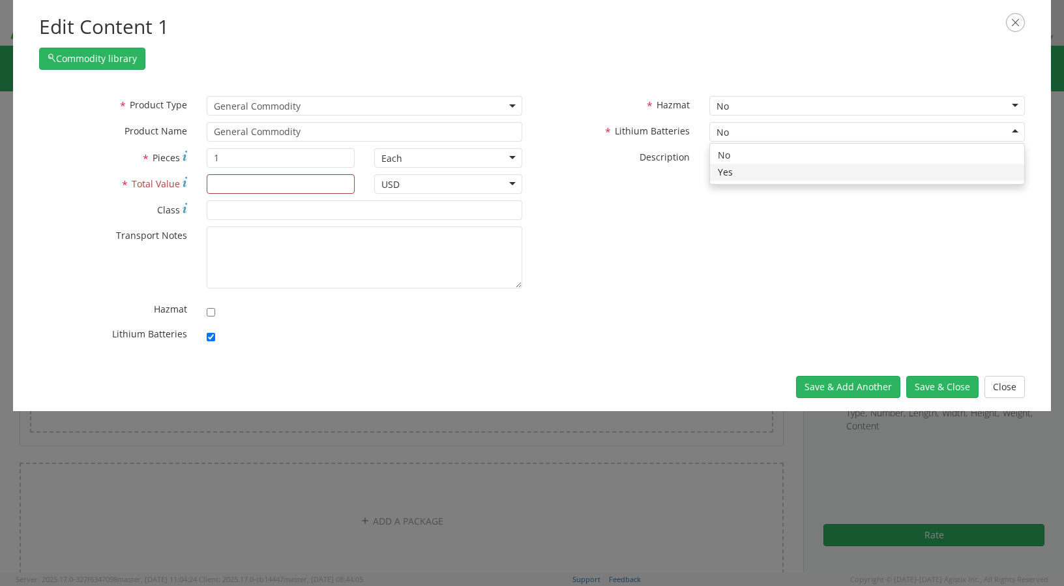
checkbox input "true"
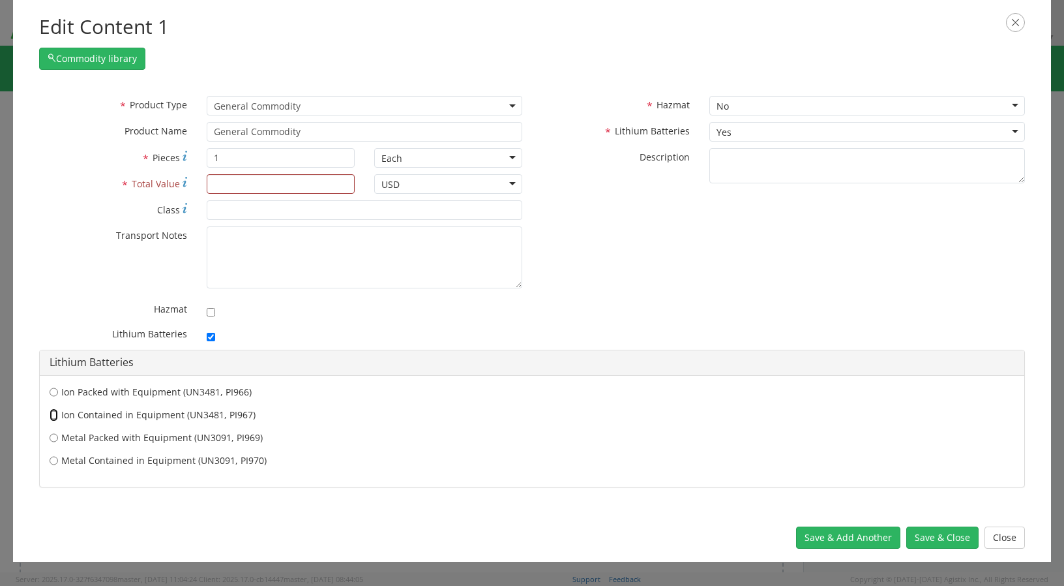
click at [53, 398] on input "Ion Contained in Equipment (UN3481, PI967)" at bounding box center [54, 391] width 8 height 13
radio input "true"
drag, startPoint x: 581, startPoint y: 479, endPoint x: 593, endPoint y: 467, distance: 17.1
click at [582, 479] on div "Ion Packed with Equipment (UN3481, PI966) Ion Contained in Equipment (UN3481, P…" at bounding box center [532, 431] width 985 height 112
click at [767, 167] on textarea "* Description" at bounding box center [868, 166] width 316 height 36
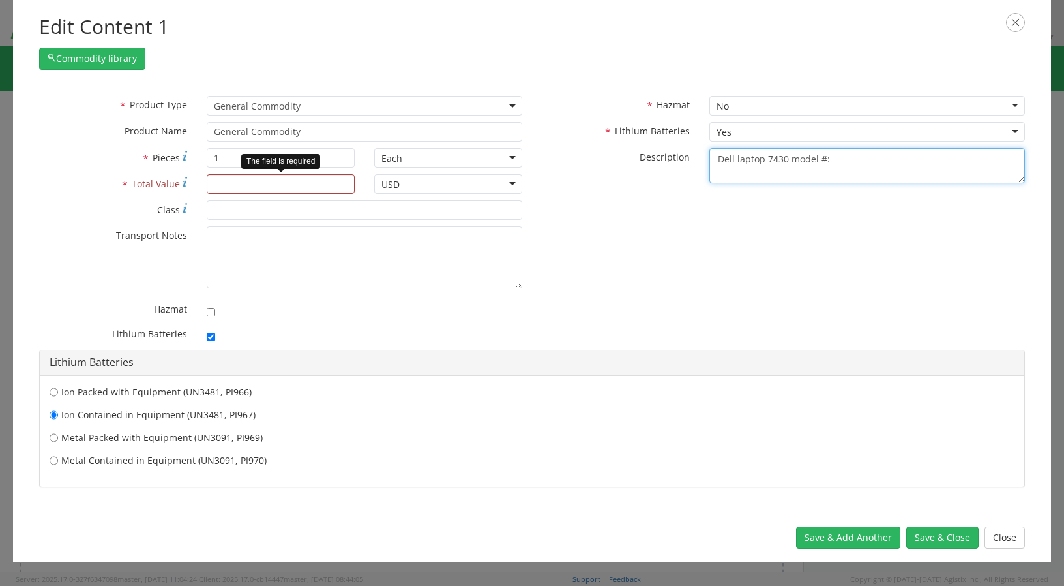
type textarea "Dell laptop 7430 model #:"
click at [254, 183] on input "* Total Value" at bounding box center [281, 184] width 148 height 20
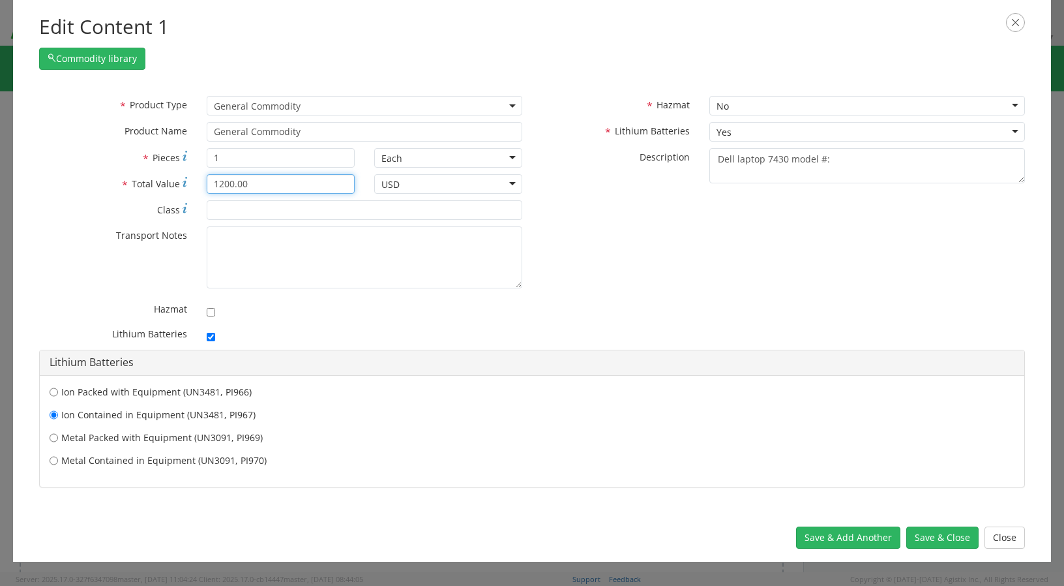
type input "1200.00"
click at [937, 542] on button "Save & Close" at bounding box center [942, 537] width 72 height 22
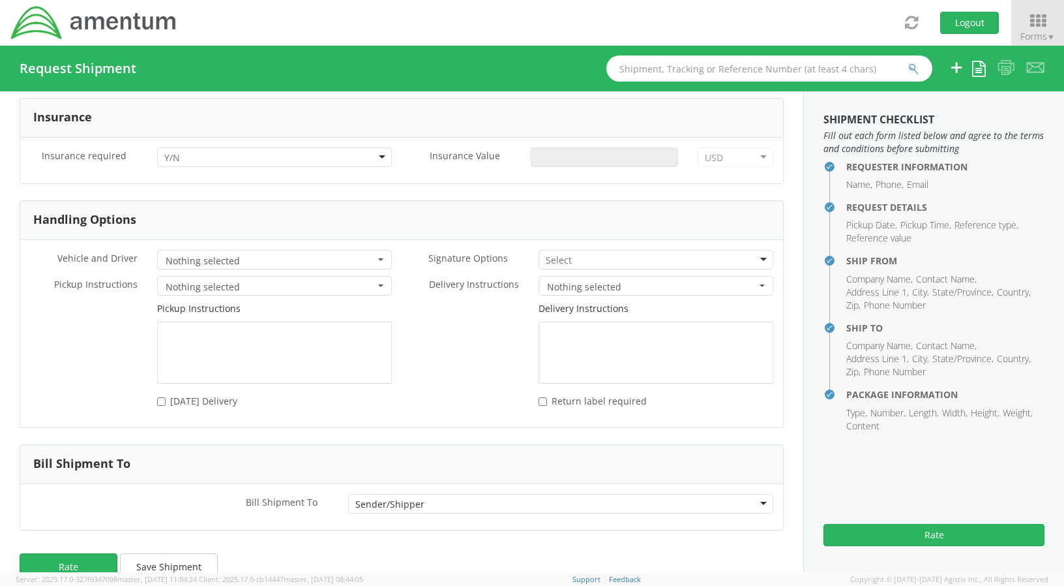
scroll to position [1708, 0]
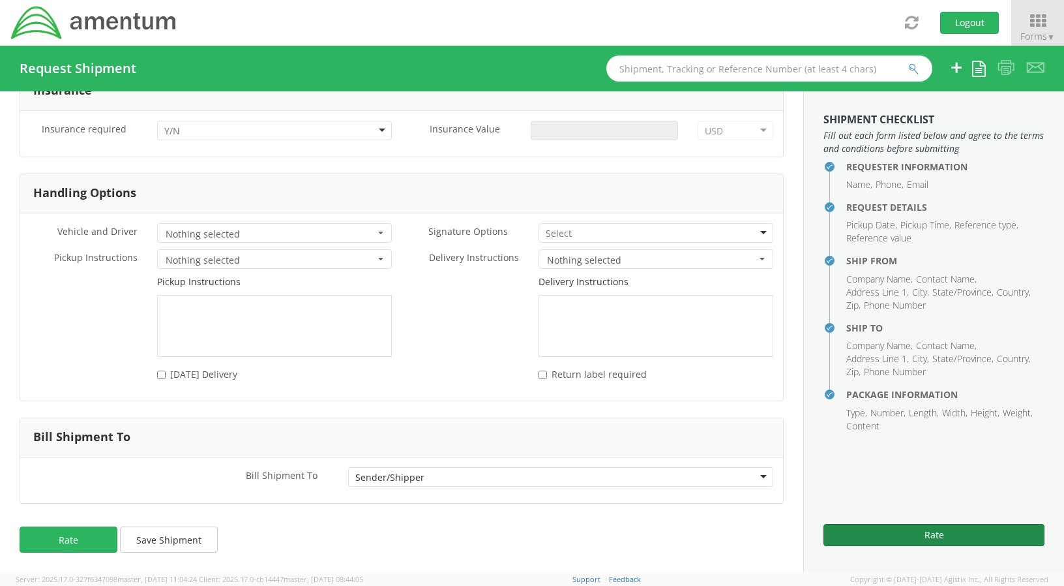
click at [916, 531] on button "Rate" at bounding box center [934, 535] width 221 height 22
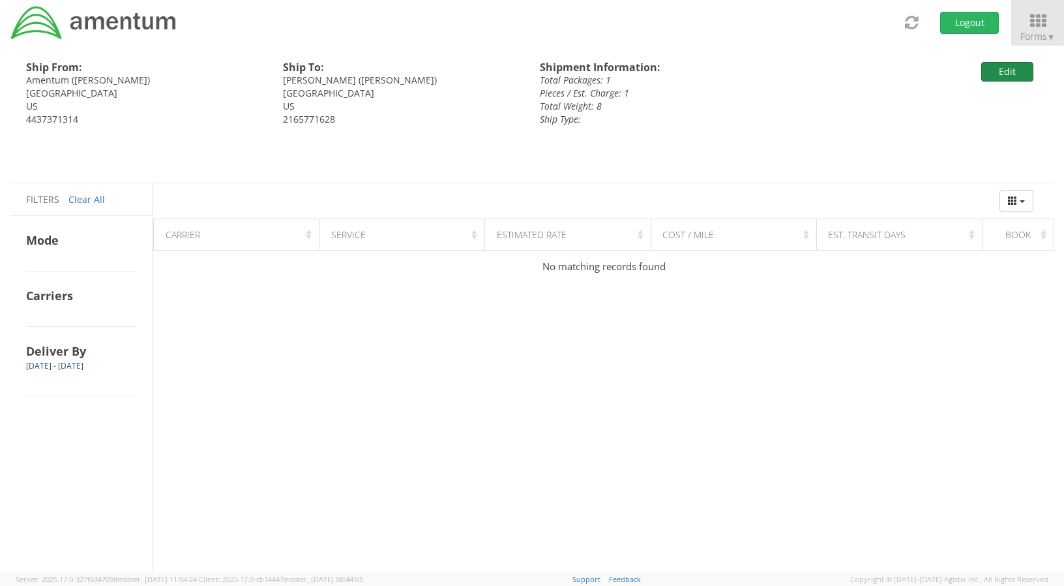
click at [1002, 72] on button "Edit" at bounding box center [1007, 72] width 52 height 20
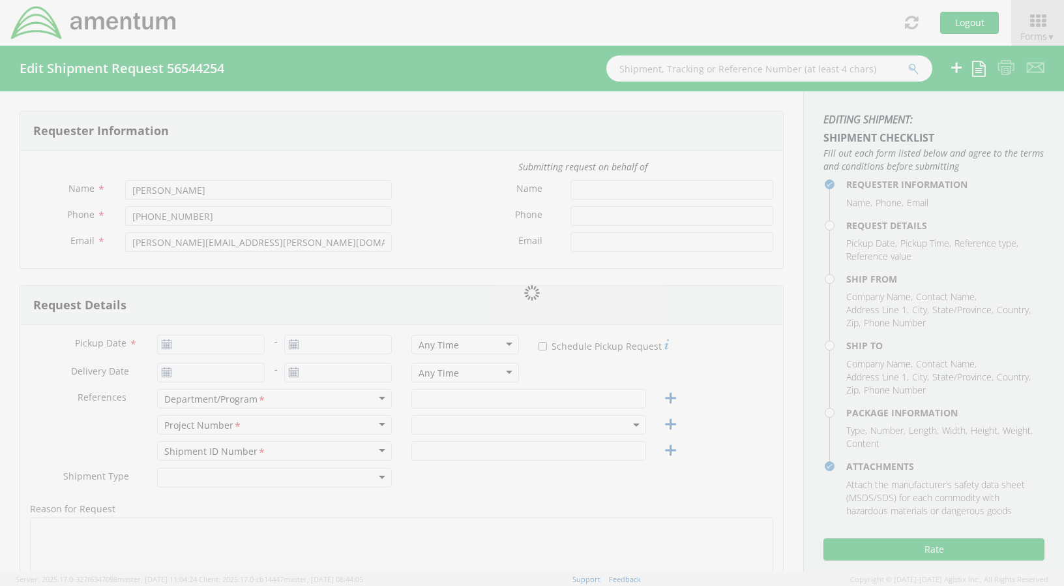
type input "[DATE]"
type input "Annapolis Office"
type input "4437371314"
select select
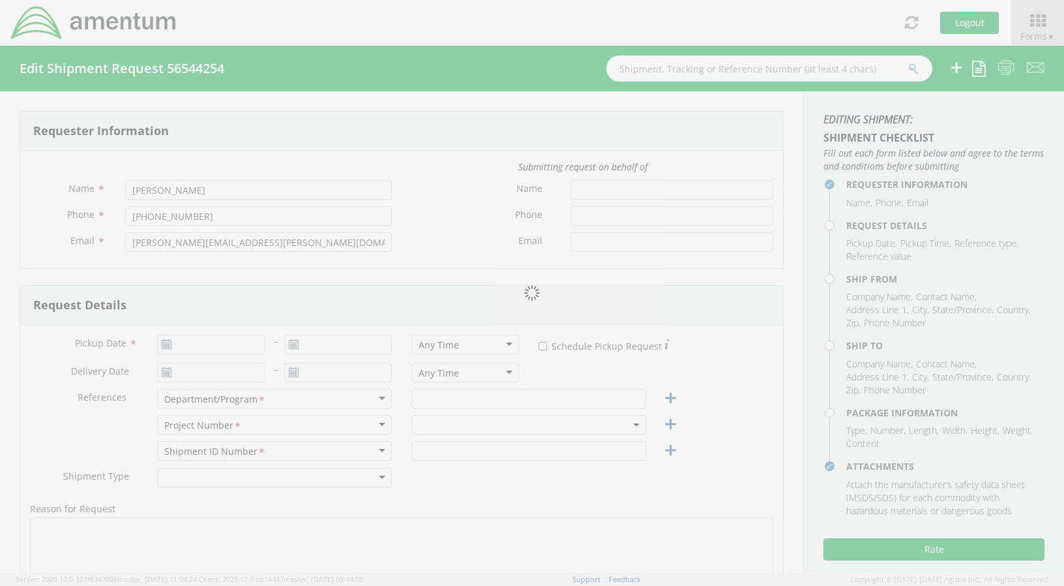
type input "[GEOGRAPHIC_DATA]"
type input "Amentum"
type input "[STREET_ADDRESS]"
type input "Suite 400"
type input "[GEOGRAPHIC_DATA]"
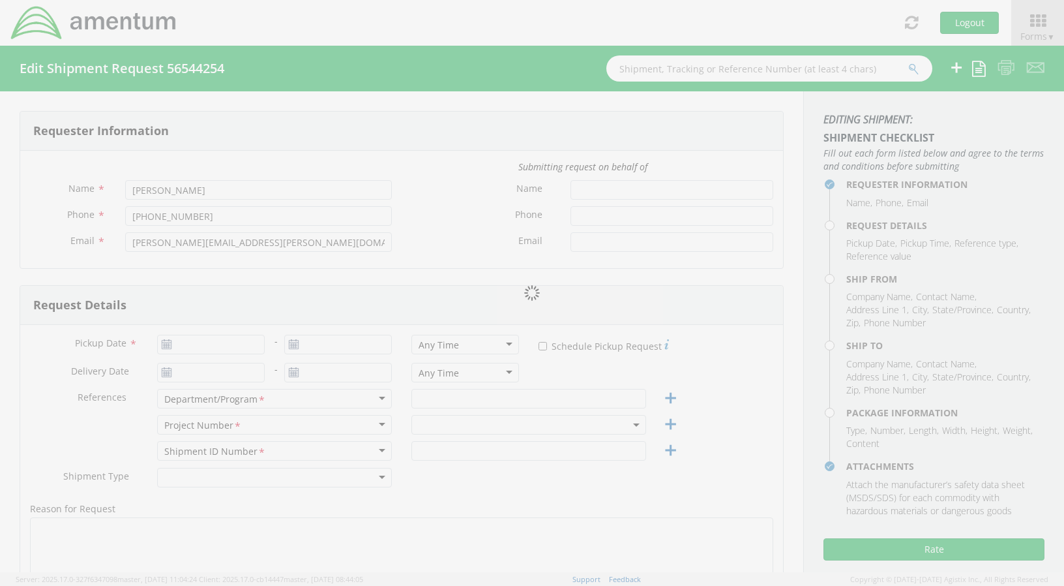
type input "20701"
type input "[PERSON_NAME]"
type input "4437371314"
type input "[PERSON_NAME][EMAIL_ADDRESS][PERSON_NAME][DOMAIN_NAME]"
checkbox input "true"
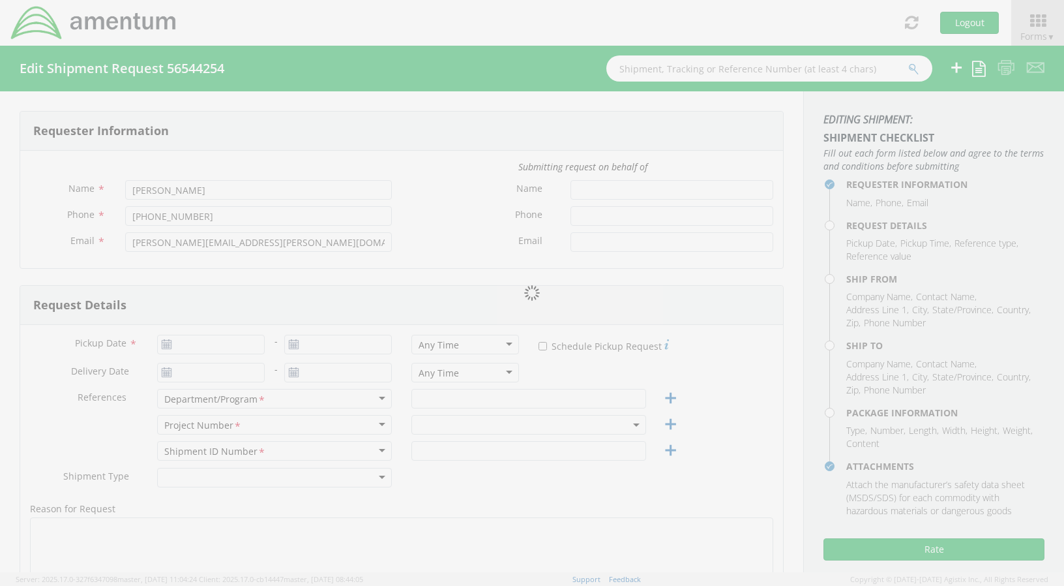
select select
type input "[PERSON_NAME]"
type input "[STREET_ADDRESS][PERSON_NAME]"
type input "Suite 400"
type input "[GEOGRAPHIC_DATA]"
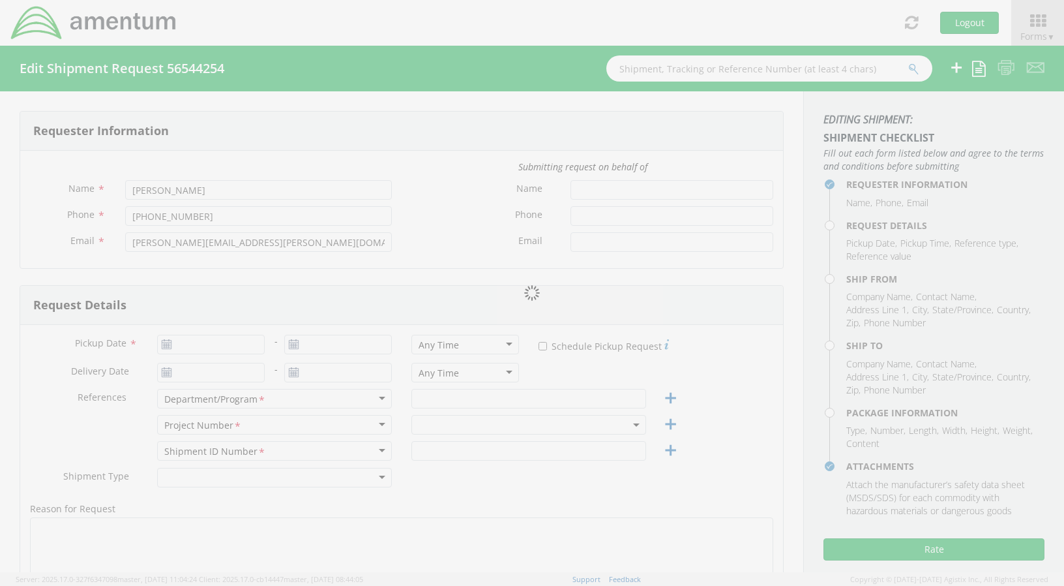
type input "44149"
type input "[PERSON_NAME]"
type input "2165771628"
type input "[EMAIL_ADDRESS][PERSON_NAME][DOMAIN_NAME]"
checkbox input "true"
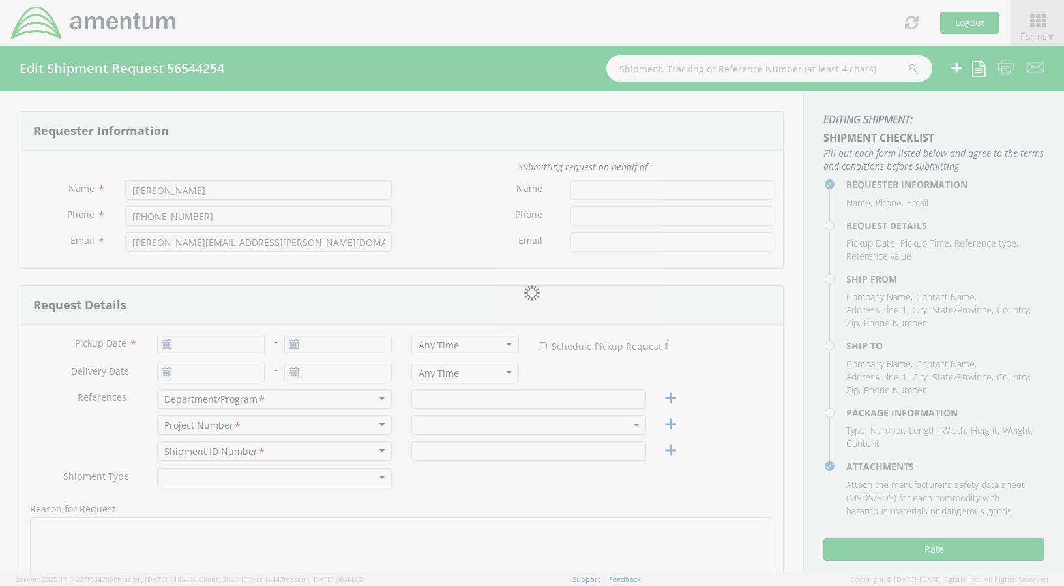
type input "1"
type input "15"
type input "14"
type input "3"
type input "8"
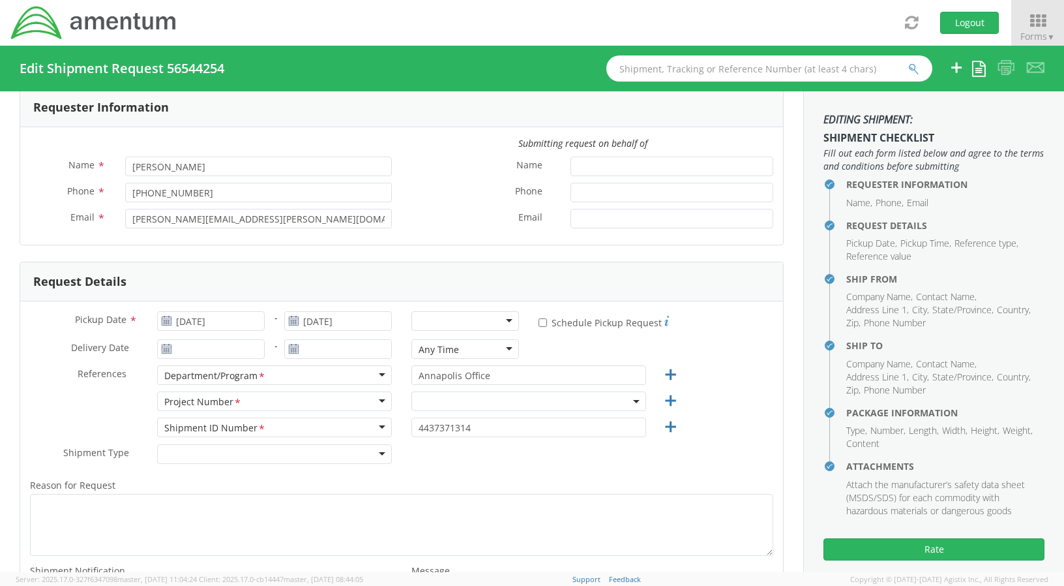
scroll to position [65, 0]
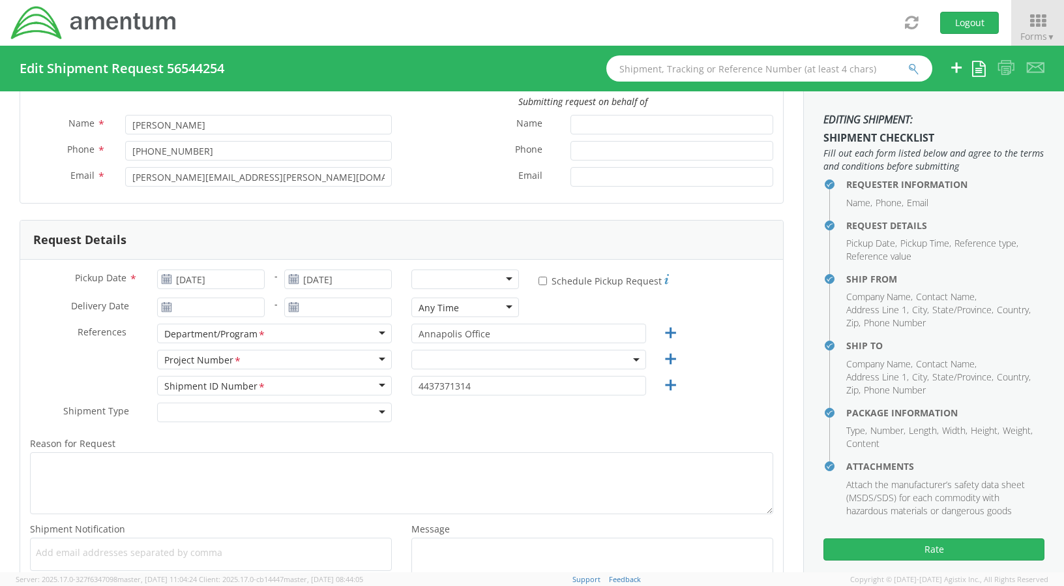
select select "OVHD.100616.00000"
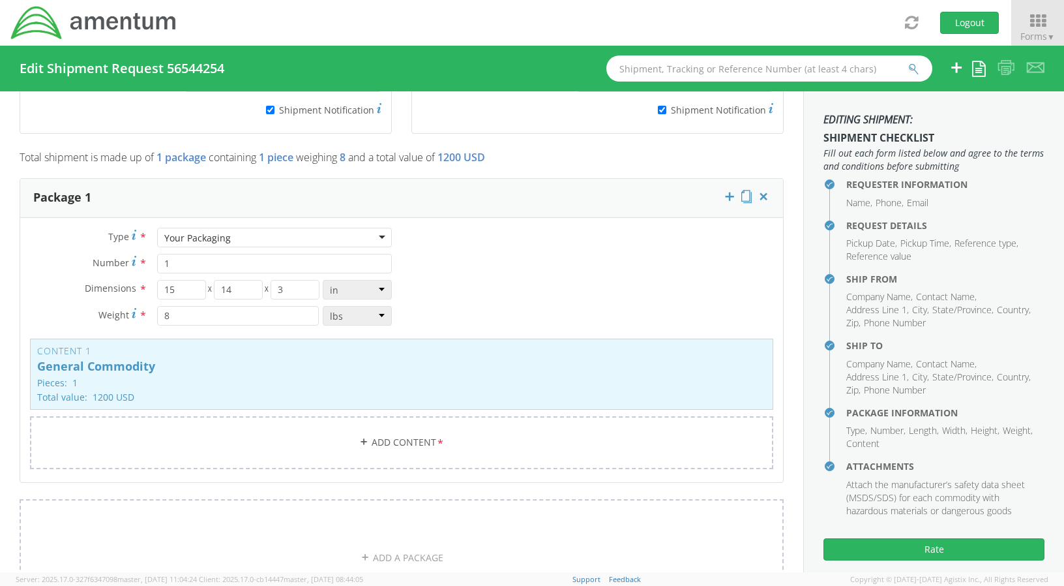
scroll to position [978, 0]
